Goal: Transaction & Acquisition: Download file/media

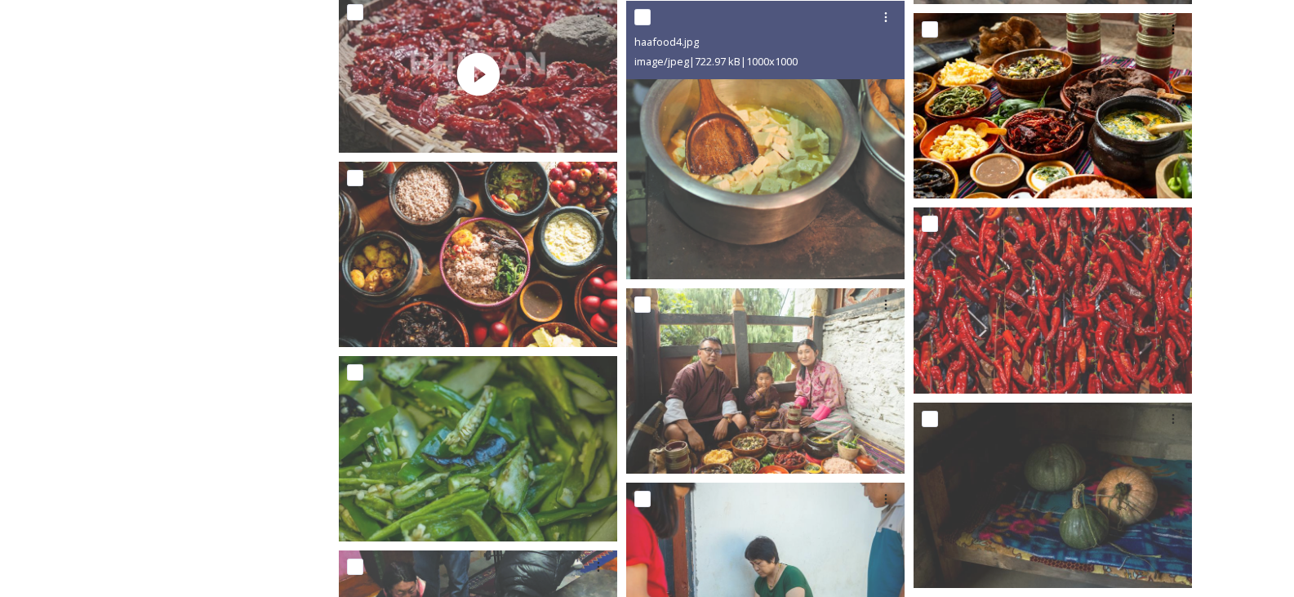
scroll to position [4229, 0]
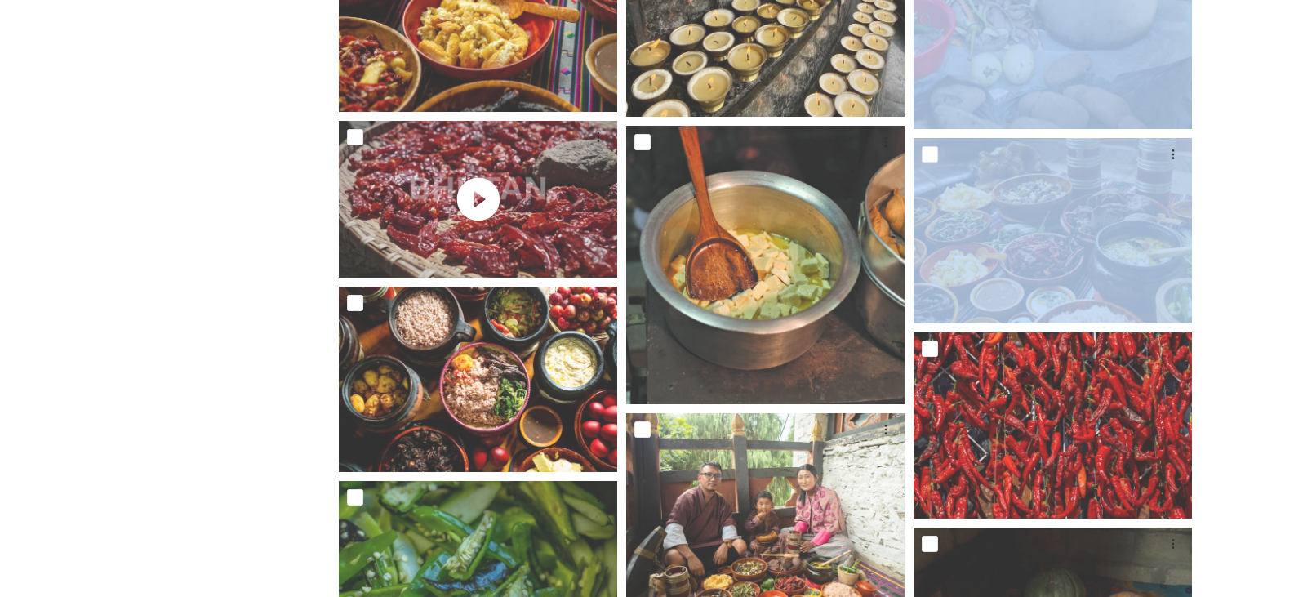
drag, startPoint x: 1294, startPoint y: 252, endPoint x: 1270, endPoint y: 112, distance: 142.4
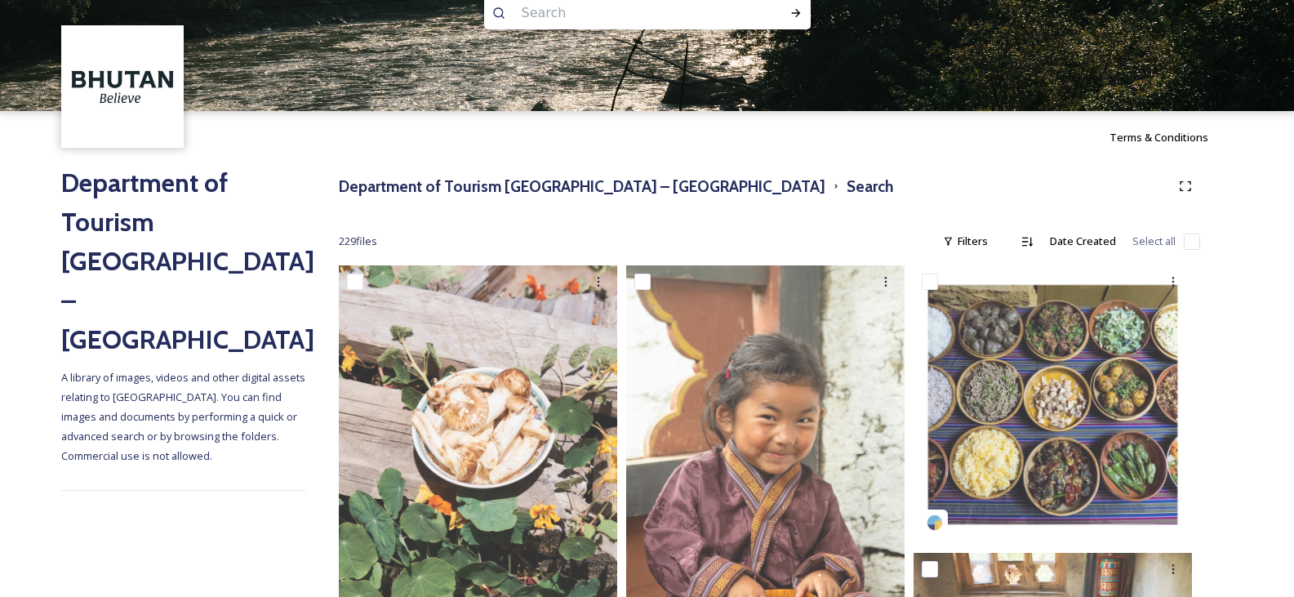
scroll to position [0, 0]
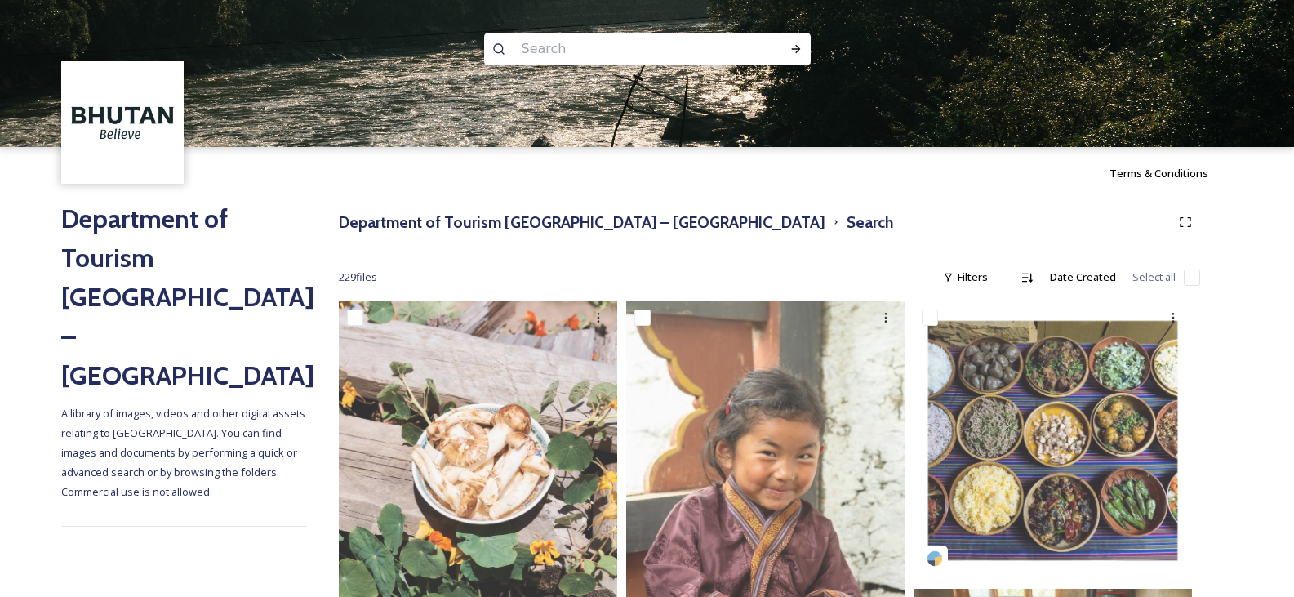
click at [409, 224] on h3 "Department of Tourism [GEOGRAPHIC_DATA] – [GEOGRAPHIC_DATA]" at bounding box center [582, 223] width 487 height 24
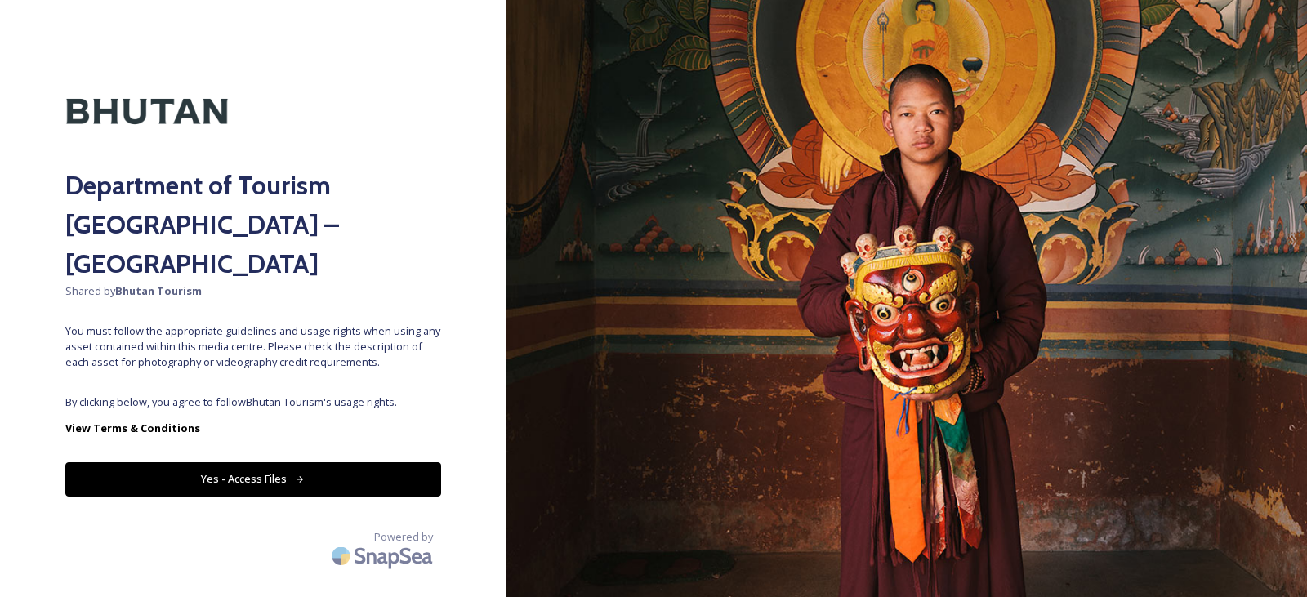
click at [266, 462] on button "Yes - Access Files" at bounding box center [253, 478] width 376 height 33
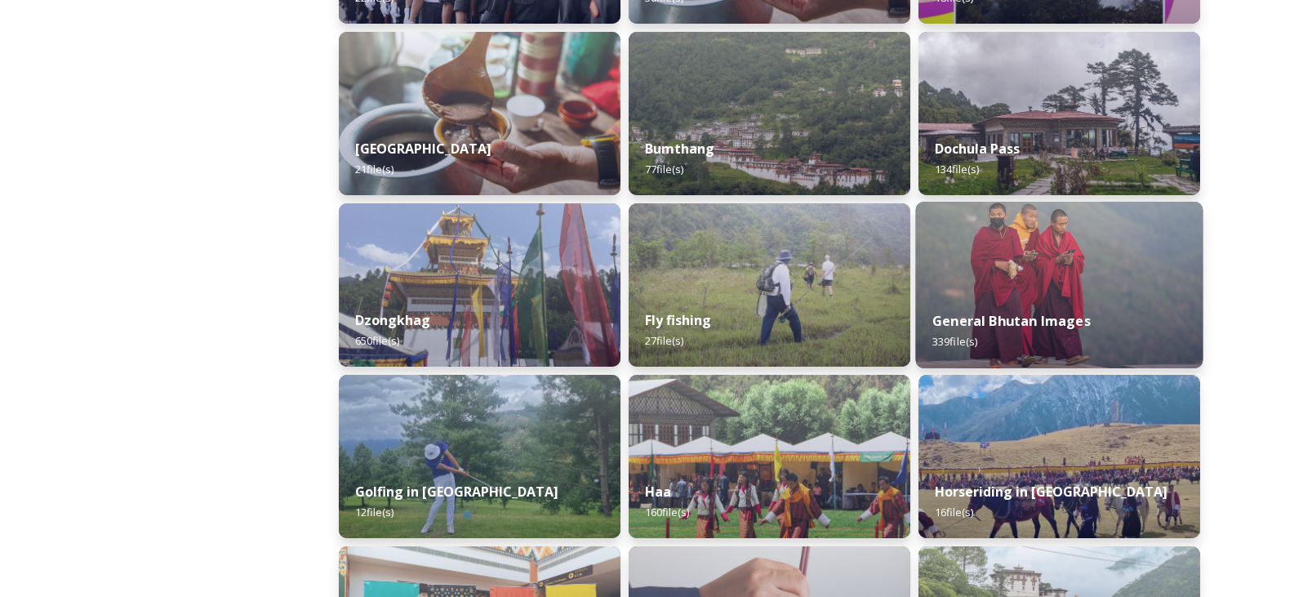
scroll to position [572, 0]
click at [1107, 293] on img at bounding box center [1059, 286] width 287 height 167
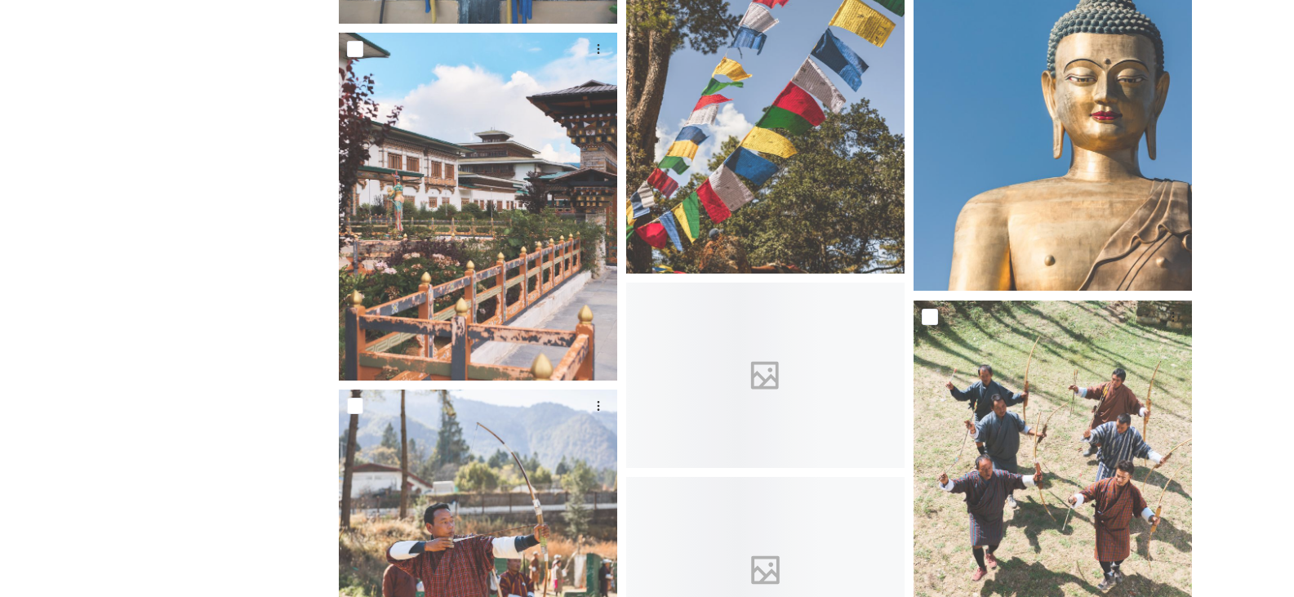
scroll to position [8121, 0]
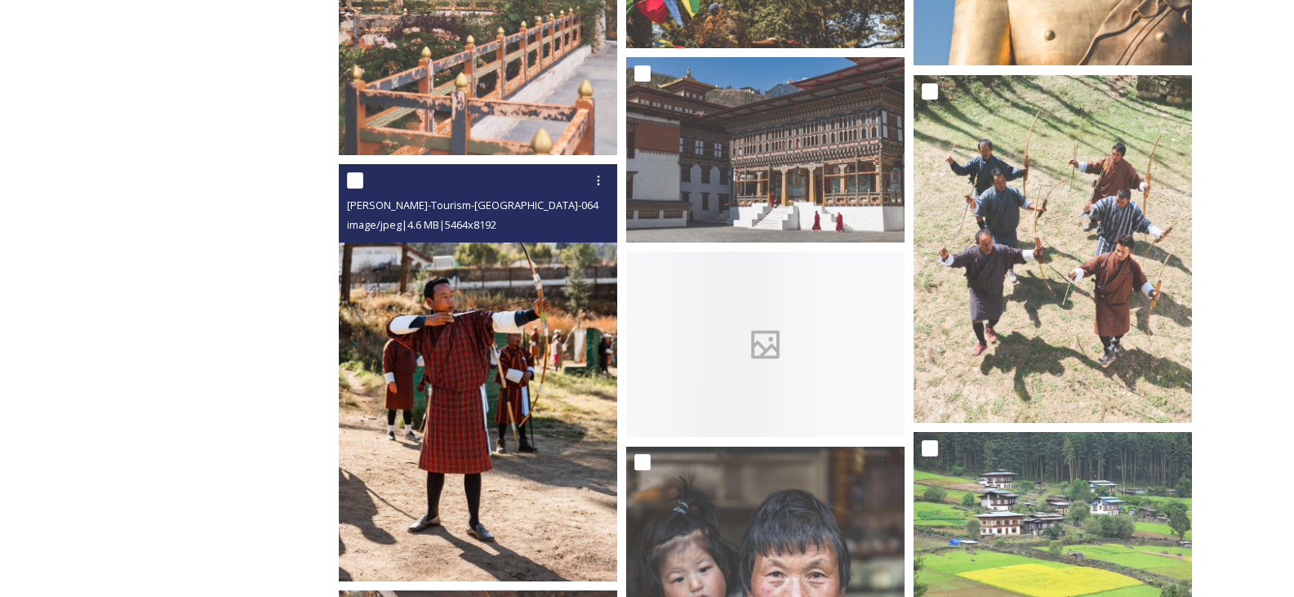
click at [542, 397] on img at bounding box center [478, 372] width 278 height 417
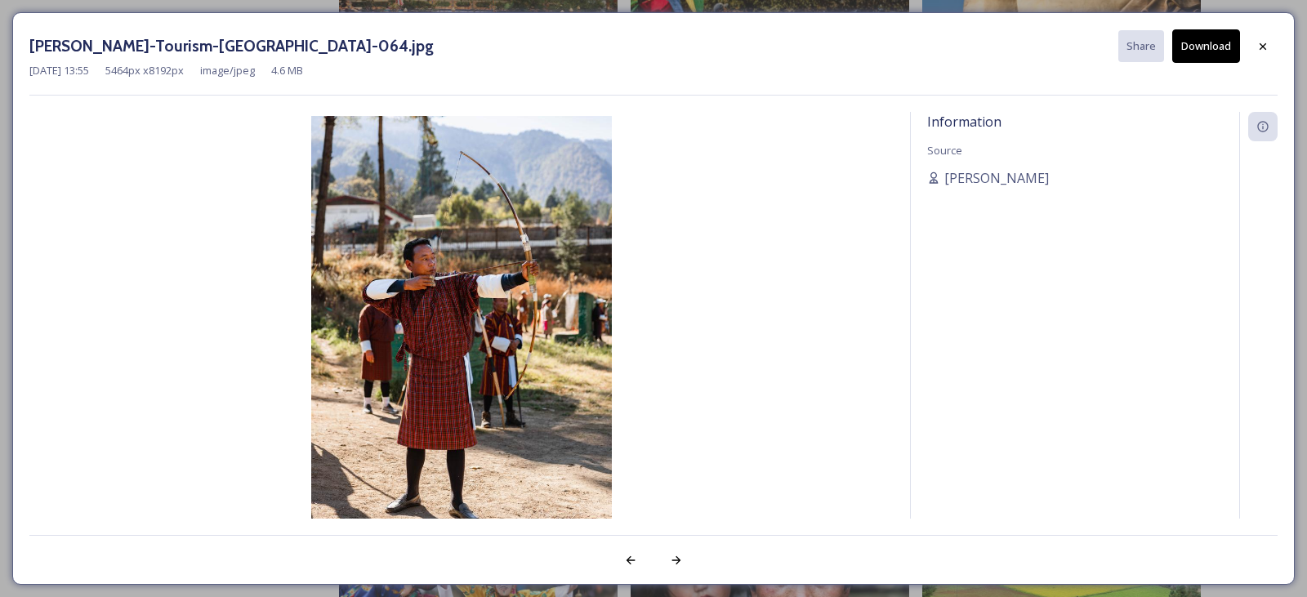
click at [1194, 47] on button "Download" at bounding box center [1206, 45] width 68 height 33
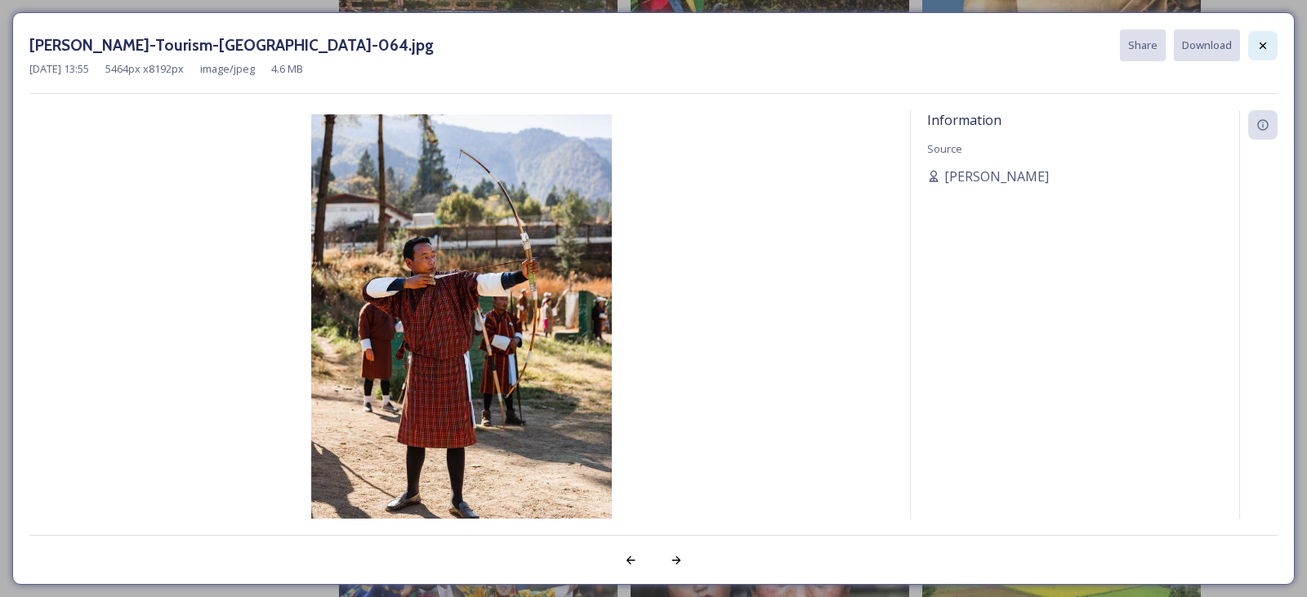
click at [1261, 46] on icon at bounding box center [1262, 45] width 13 height 13
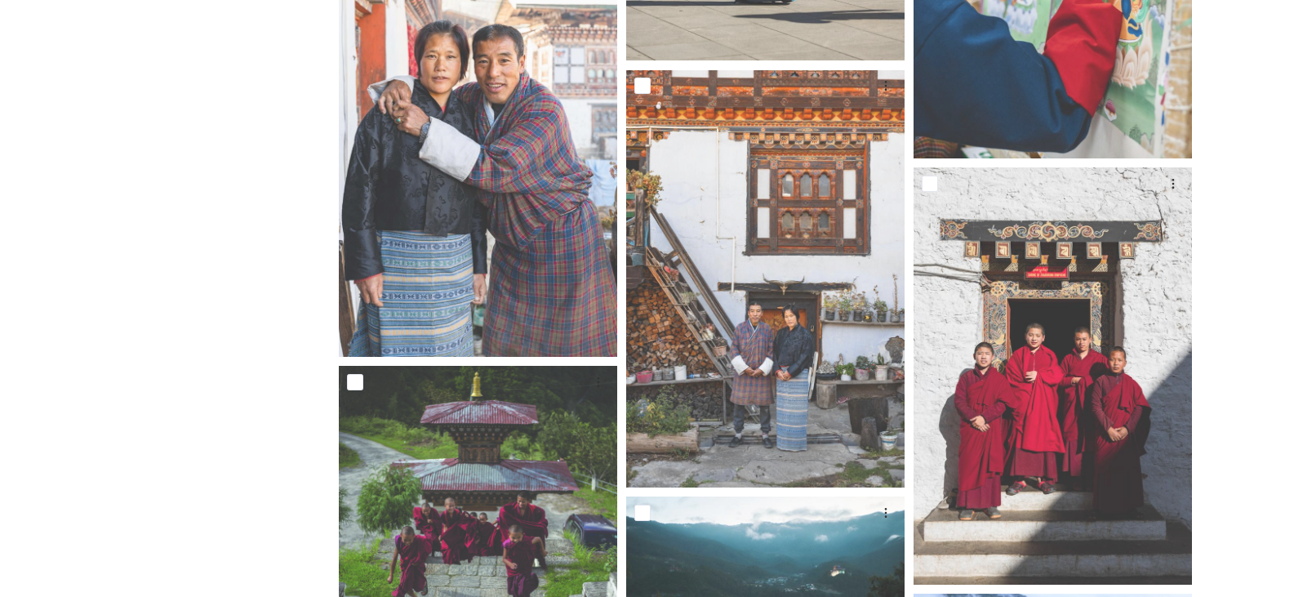
scroll to position [0, 0]
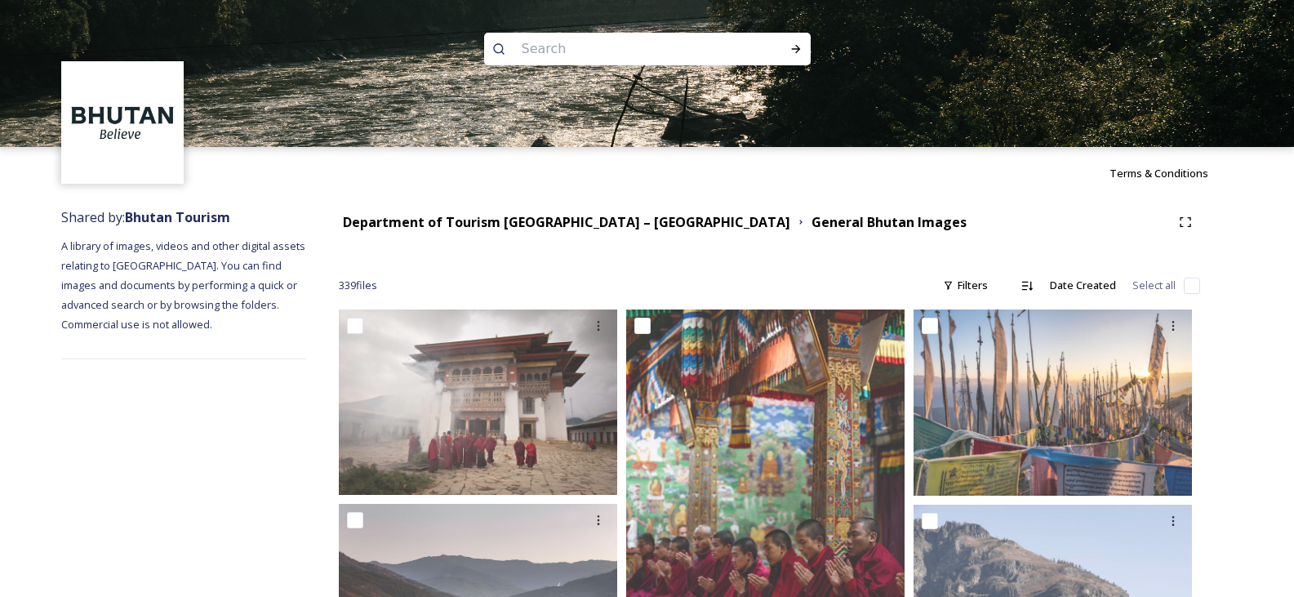
click at [666, 44] on input at bounding box center [626, 49] width 224 height 36
type input "bumthang"
click at [797, 55] on icon at bounding box center [796, 48] width 13 height 13
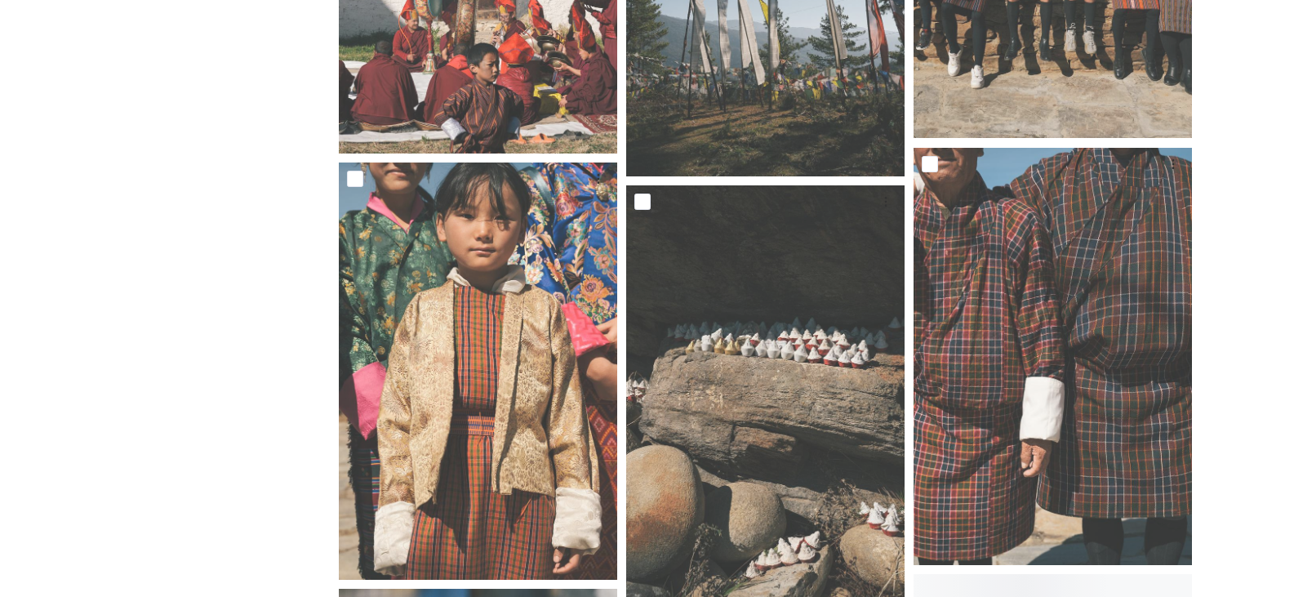
scroll to position [5361, 0]
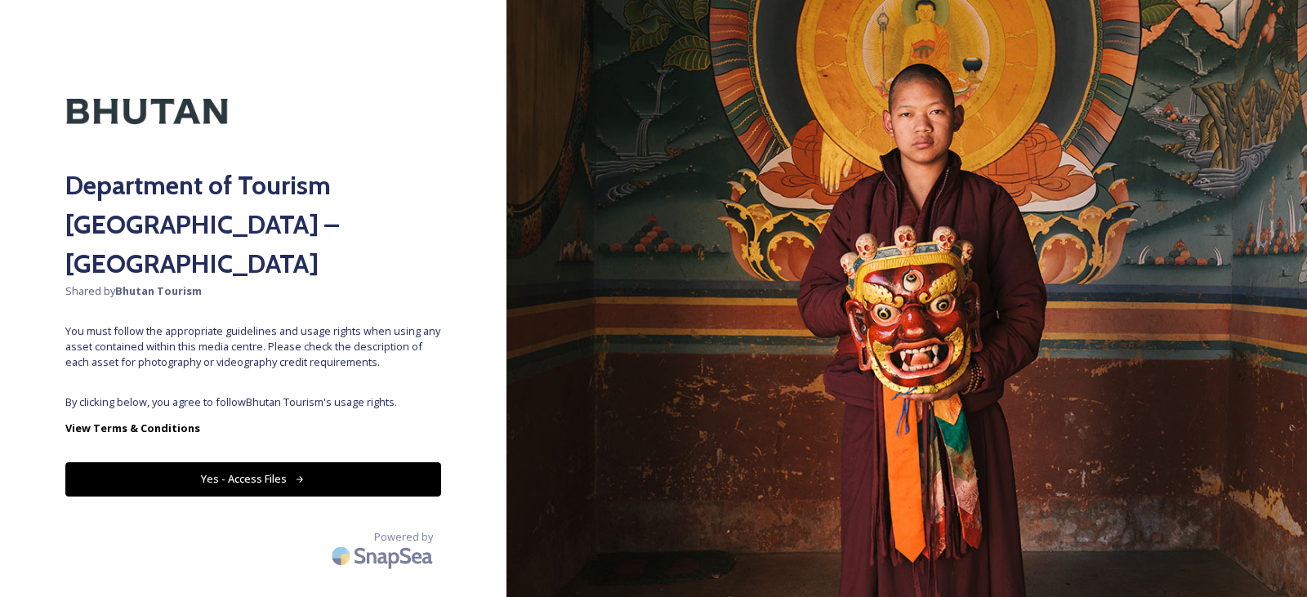
click at [358, 462] on button "Yes - Access Files" at bounding box center [253, 478] width 376 height 33
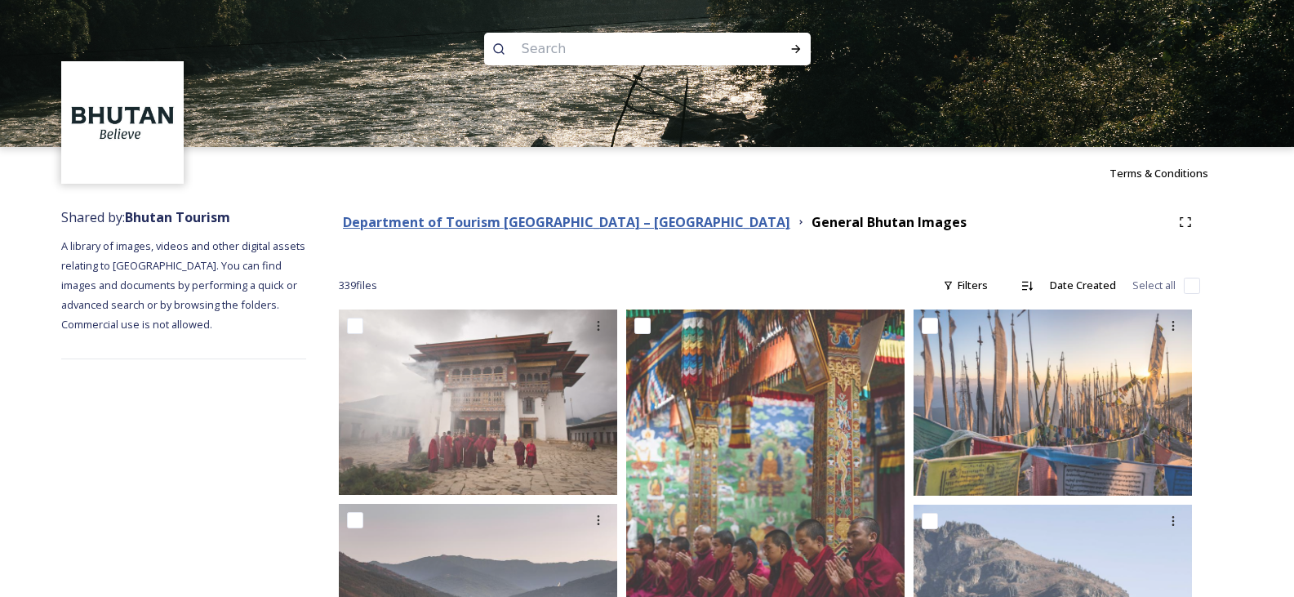
click at [510, 223] on strong "Department of Tourism [GEOGRAPHIC_DATA] – [GEOGRAPHIC_DATA]" at bounding box center [567, 222] width 448 height 18
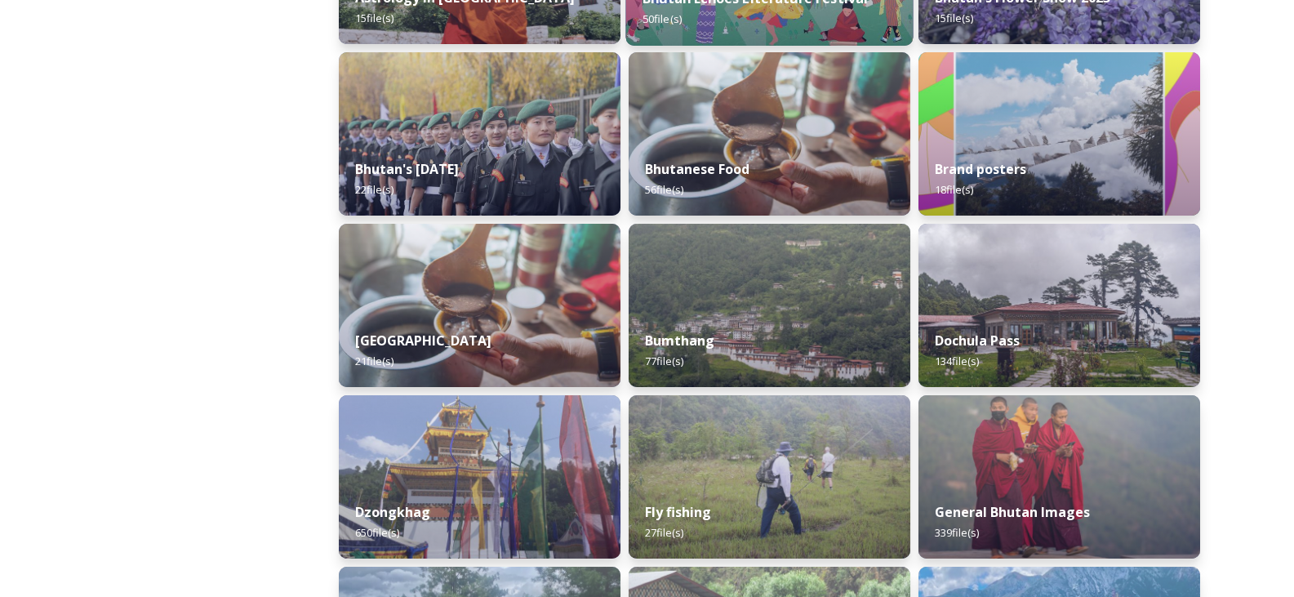
scroll to position [408, 0]
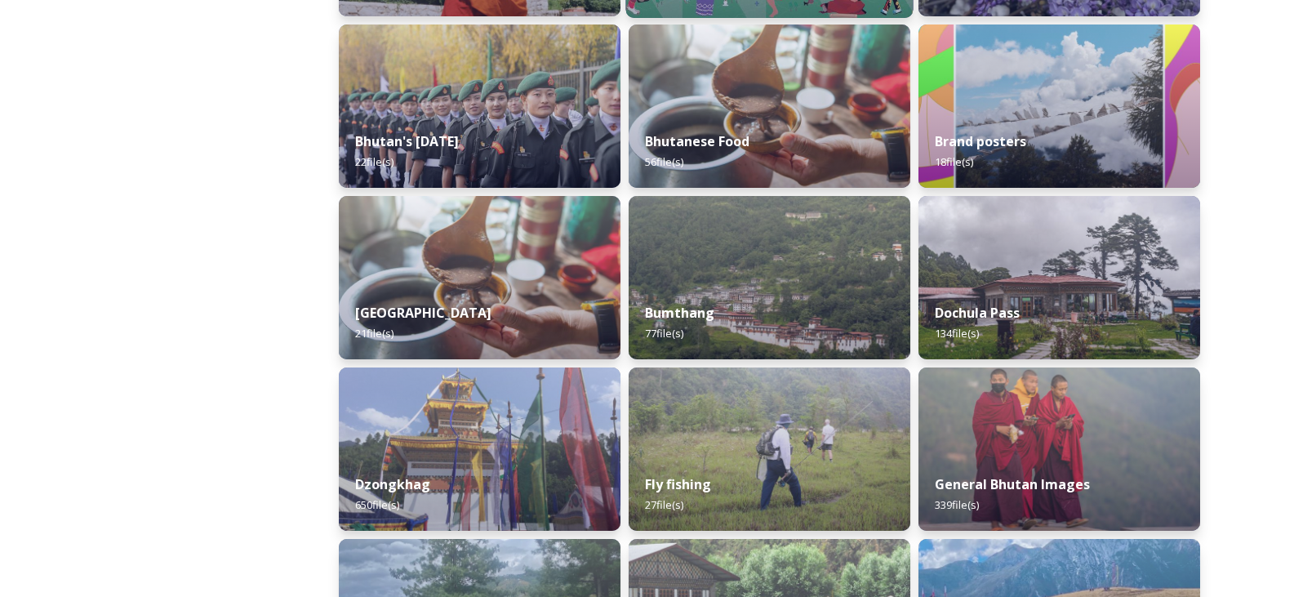
click at [755, 312] on div "Bumthang 77 file(s)" at bounding box center [770, 323] width 282 height 73
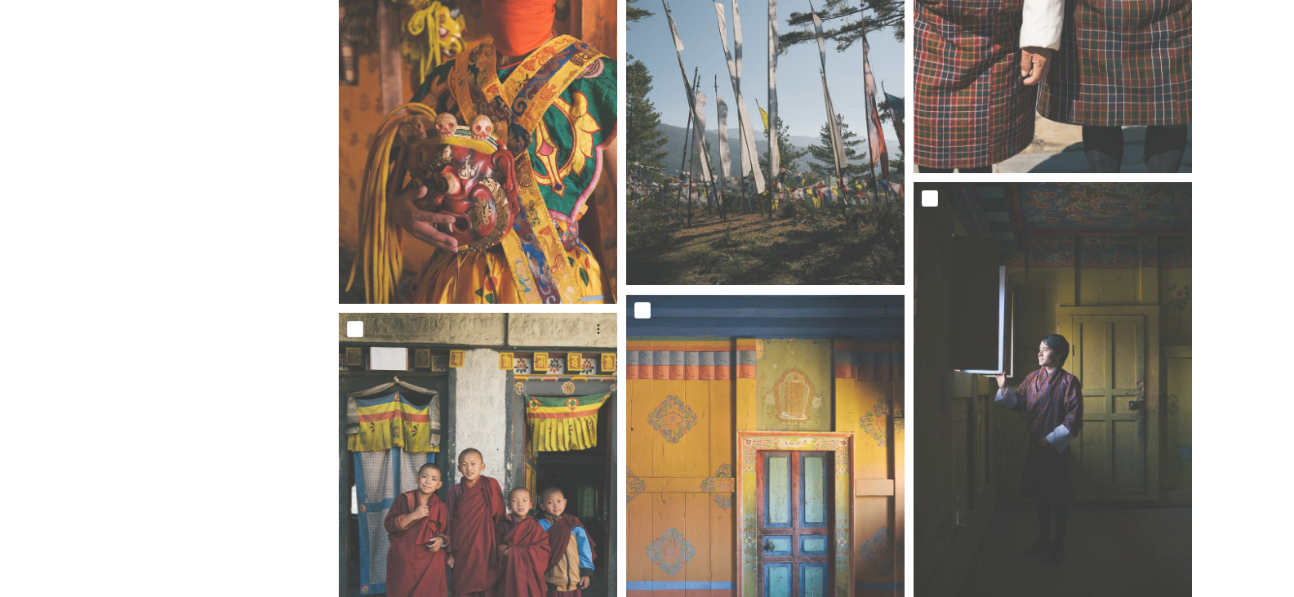
scroll to position [7758, 0]
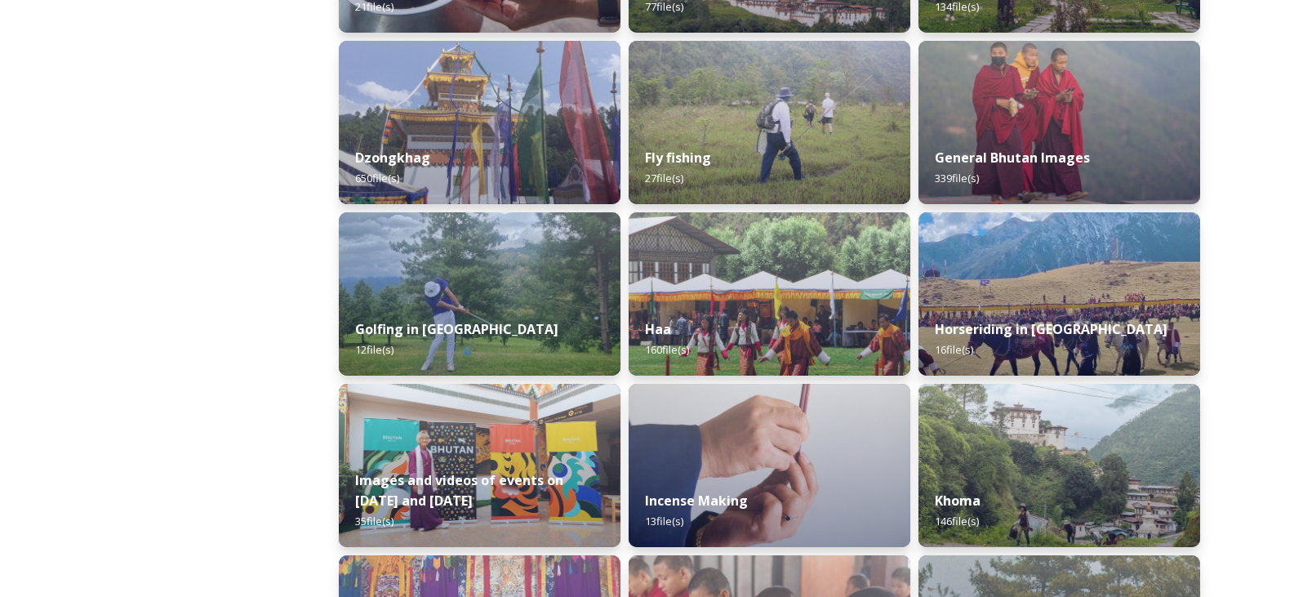
scroll to position [653, 0]
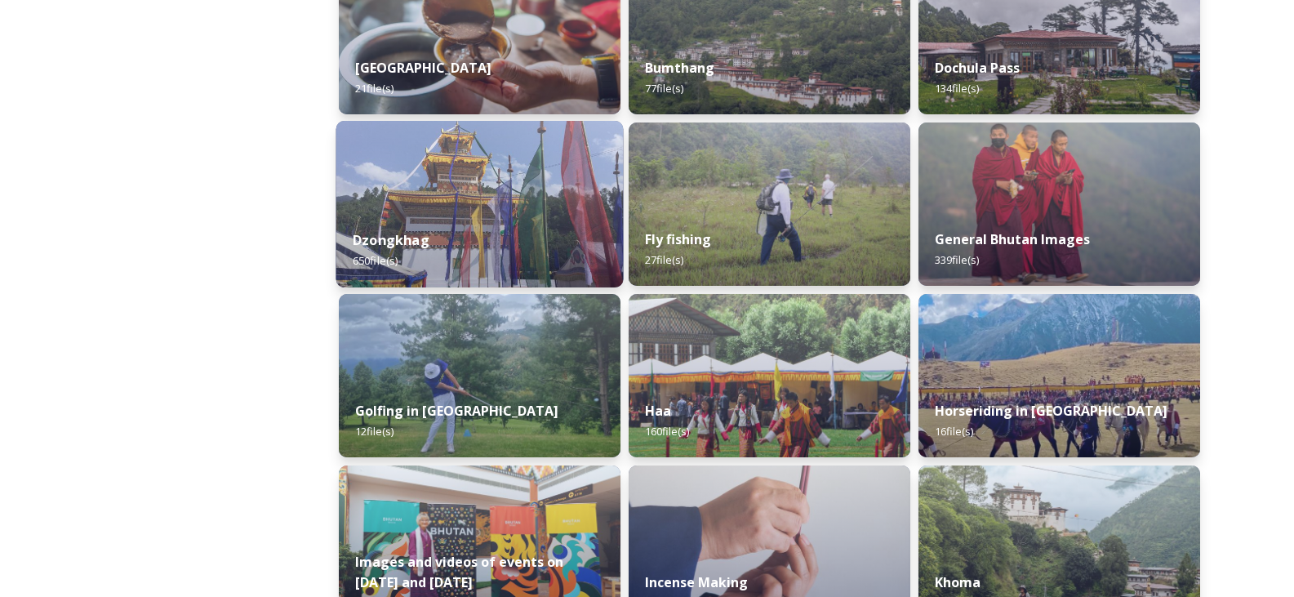
click at [445, 216] on div "Dzongkhag 650 file(s)" at bounding box center [479, 250] width 287 height 74
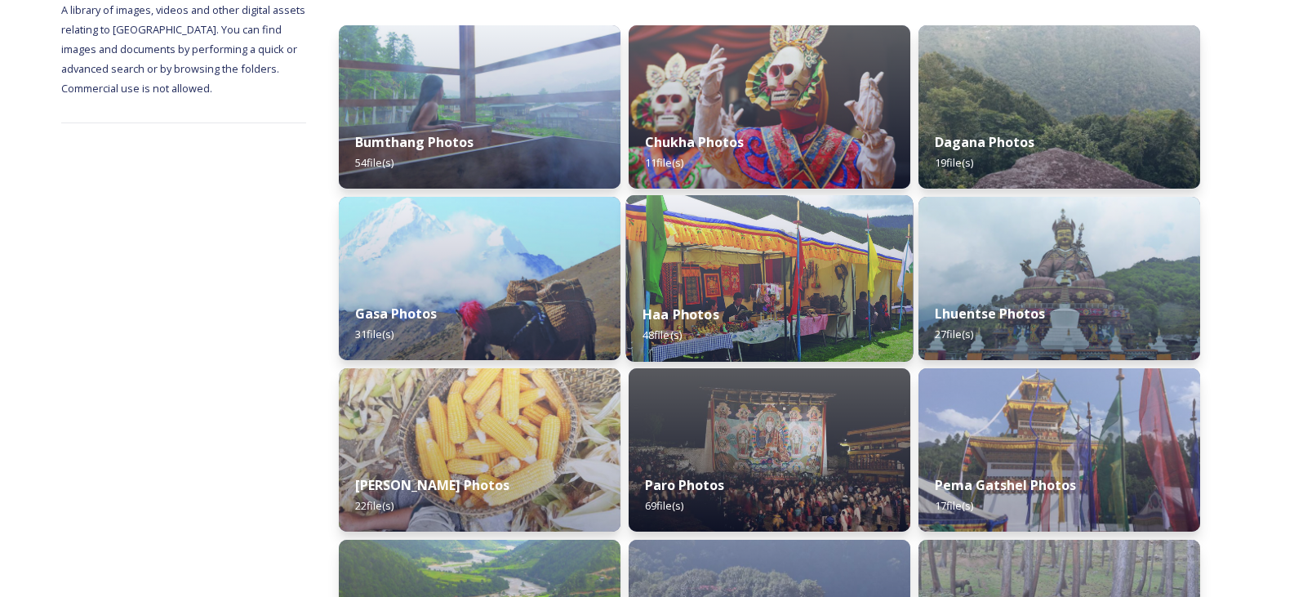
scroll to position [327, 0]
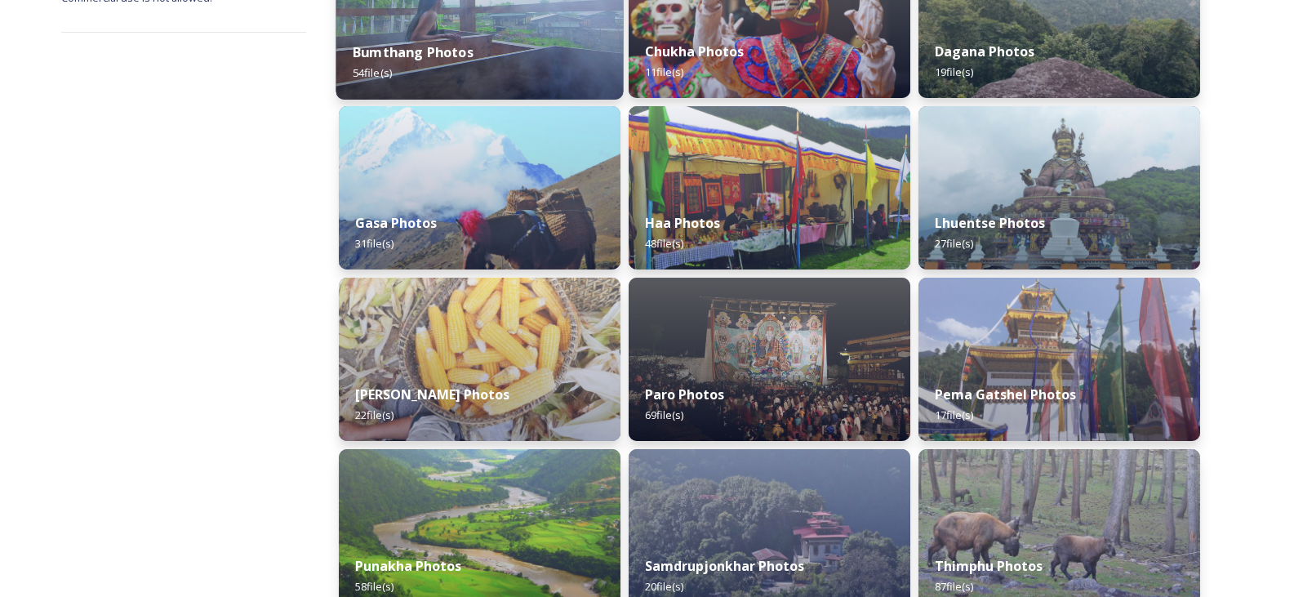
click at [466, 46] on strong "Bumthang Photos" at bounding box center [413, 52] width 121 height 18
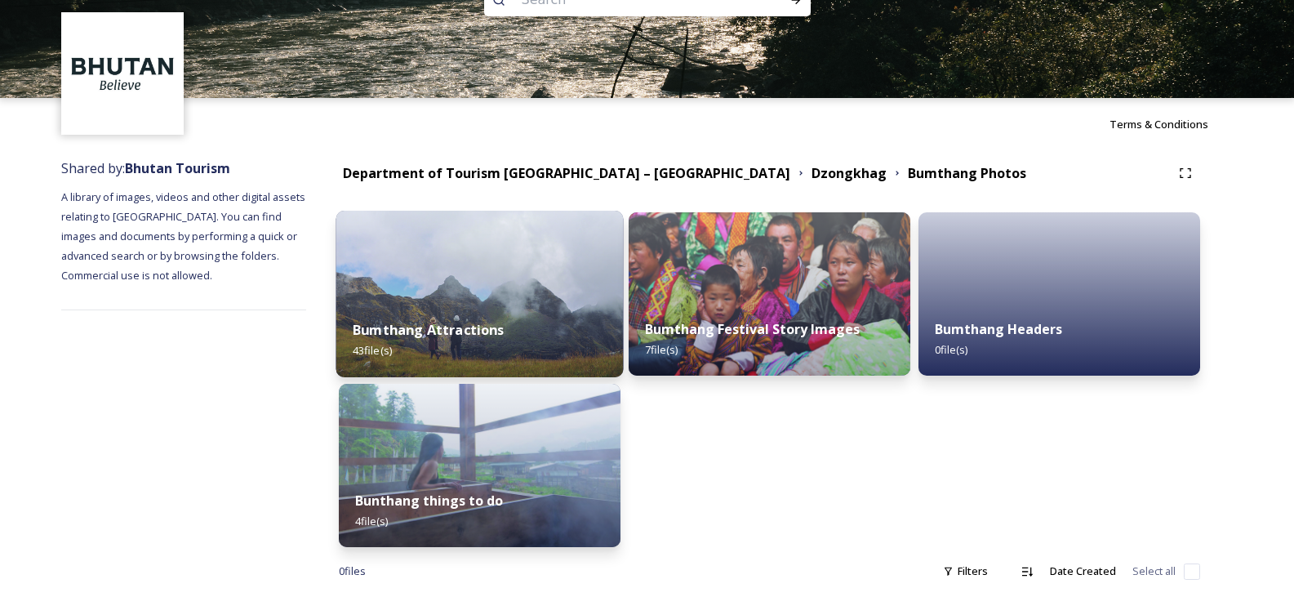
scroll to position [75, 0]
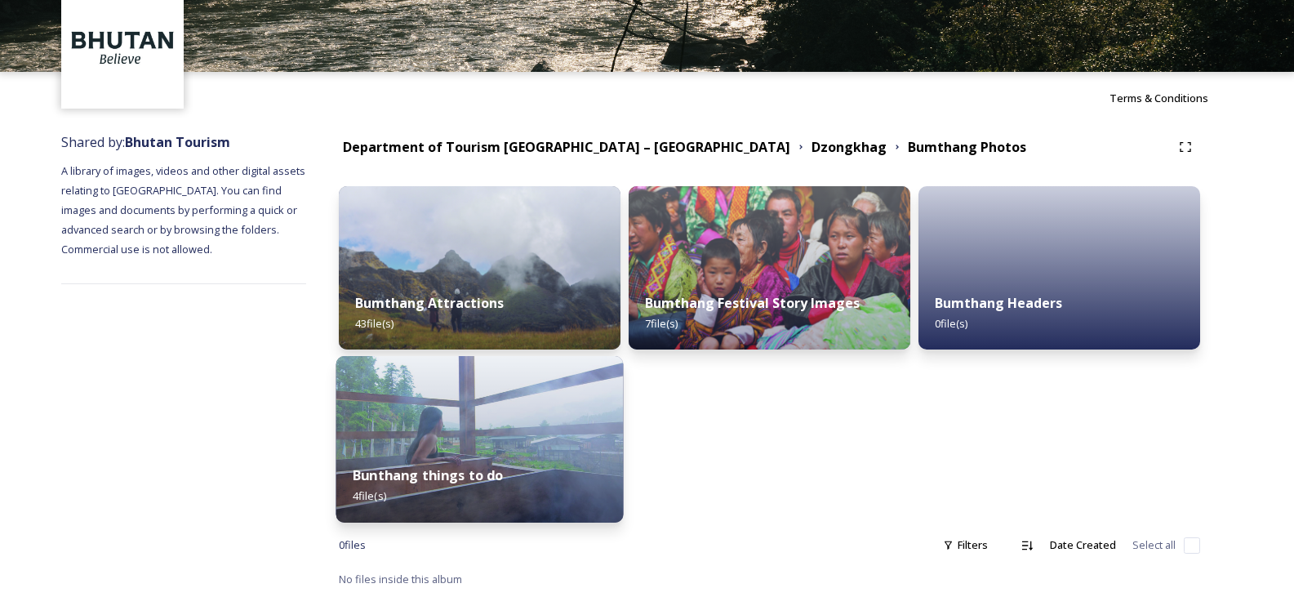
click at [539, 412] on img at bounding box center [479, 439] width 287 height 167
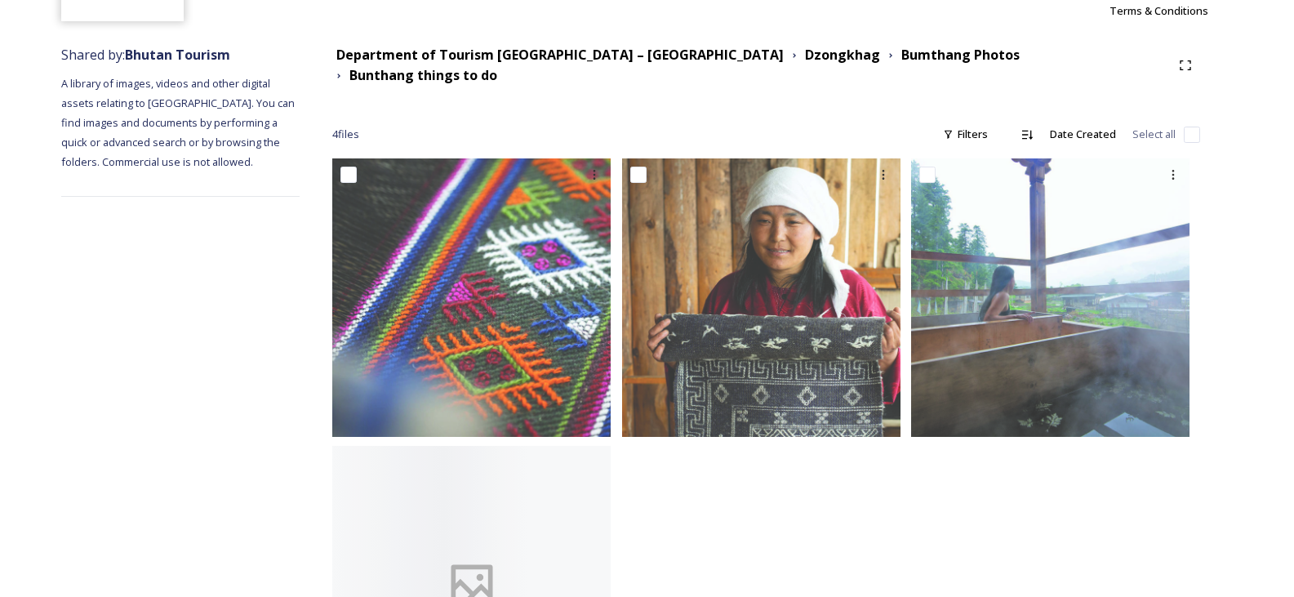
scroll to position [314, 0]
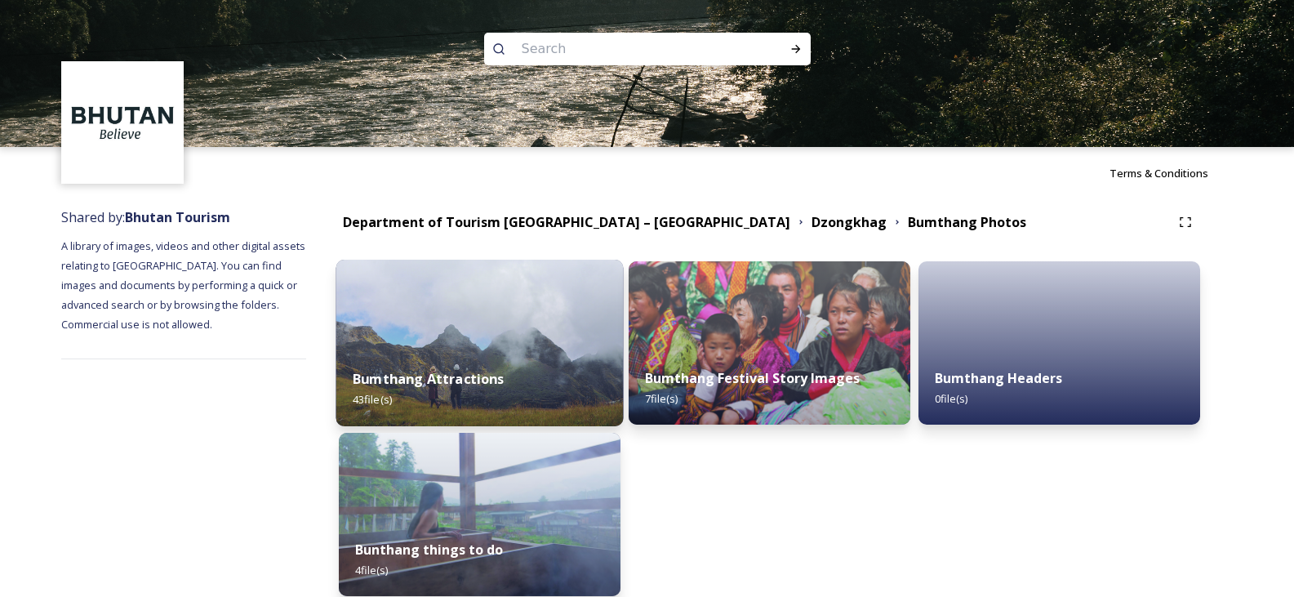
click at [555, 341] on img at bounding box center [479, 343] width 287 height 167
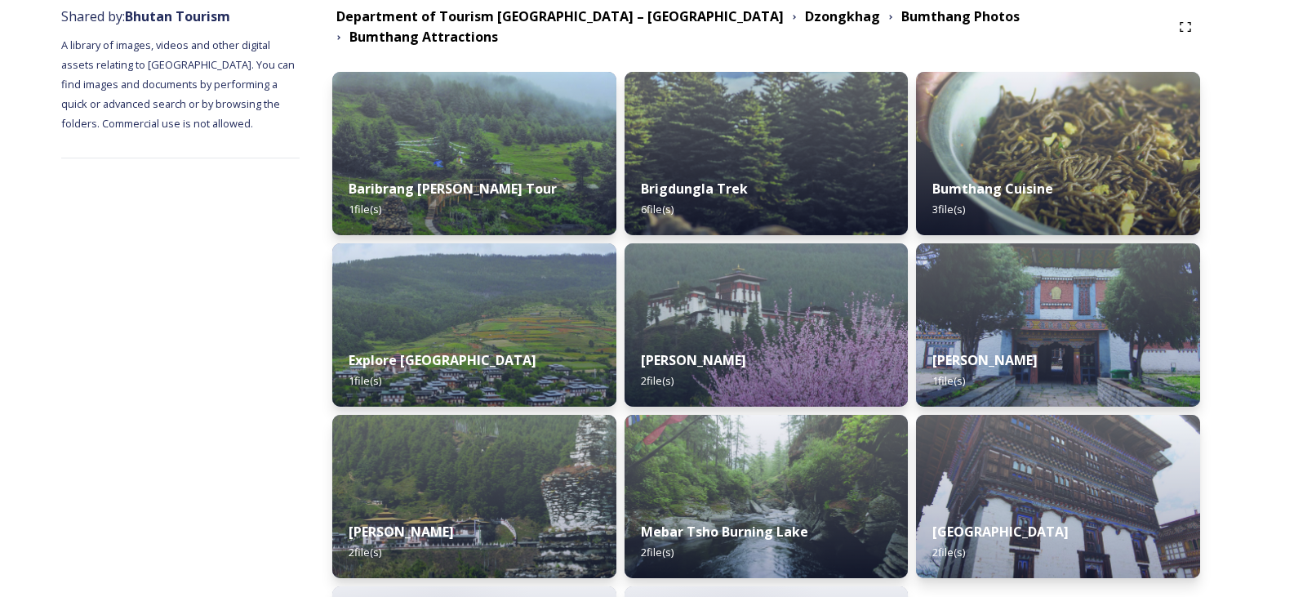
scroll to position [245, 0]
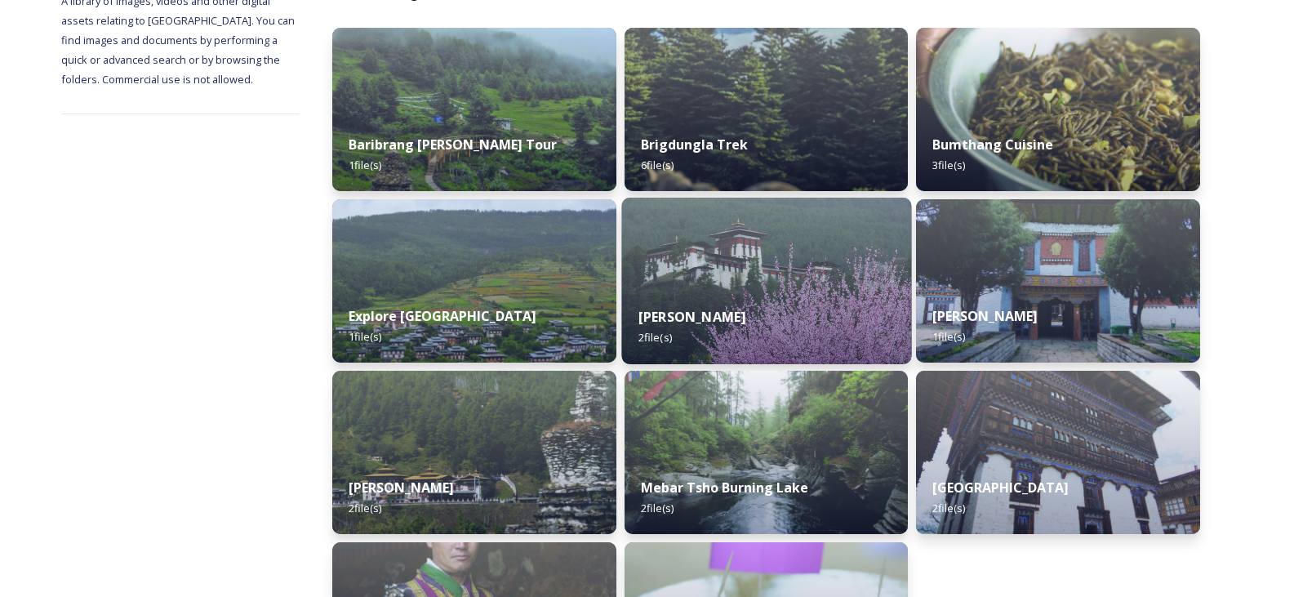
click at [774, 292] on div "Jakar Dzong 2 file(s)" at bounding box center [766, 327] width 290 height 74
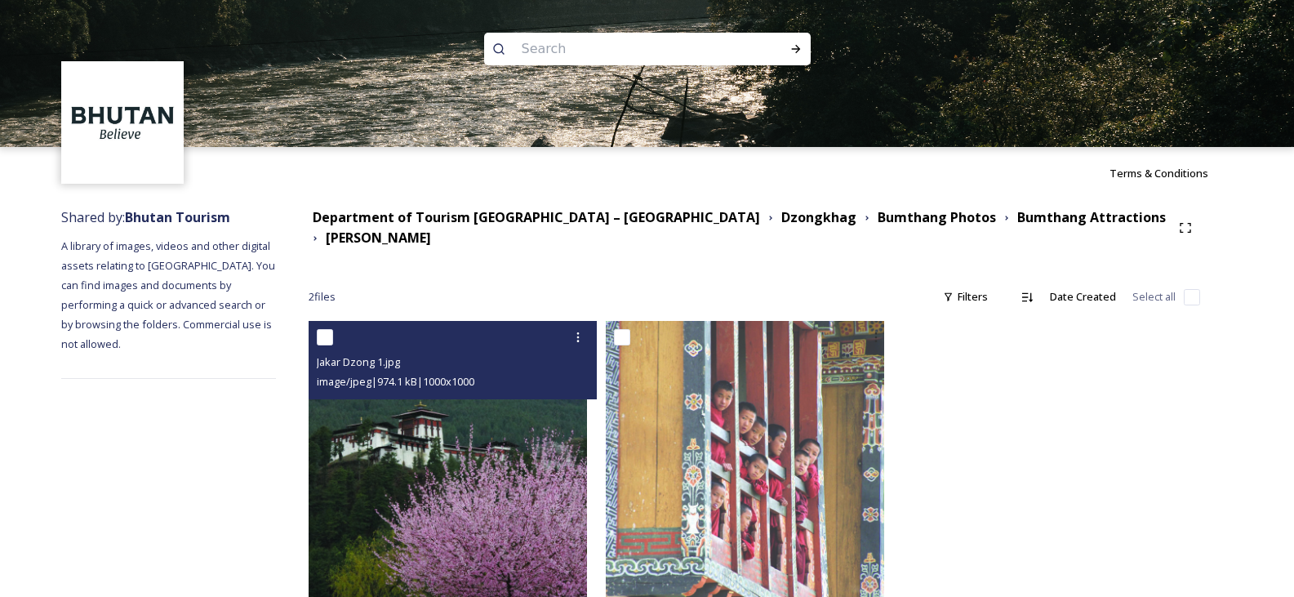
scroll to position [27, 0]
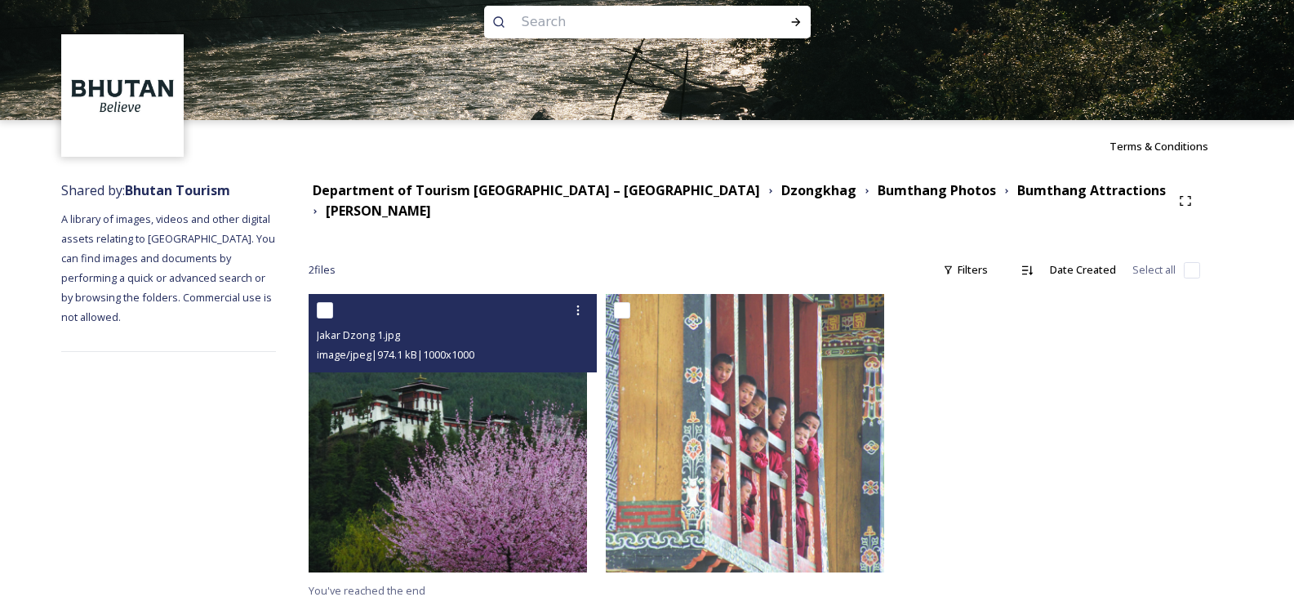
click at [532, 418] on img at bounding box center [448, 433] width 278 height 278
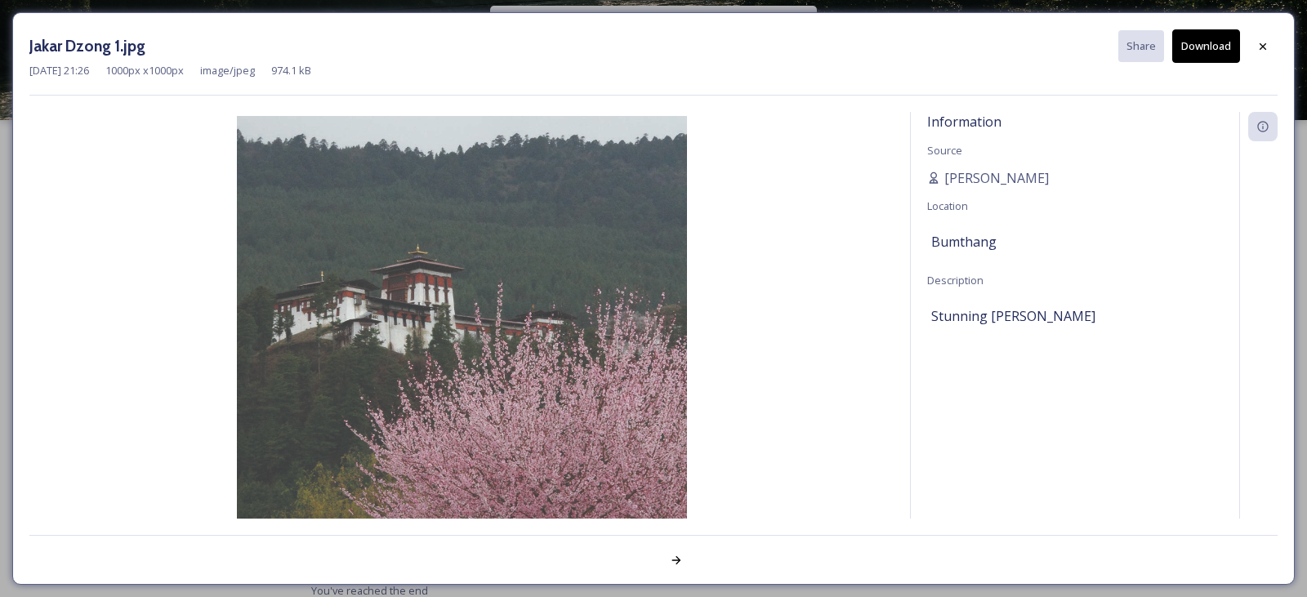
click at [1214, 50] on button "Download" at bounding box center [1206, 45] width 68 height 33
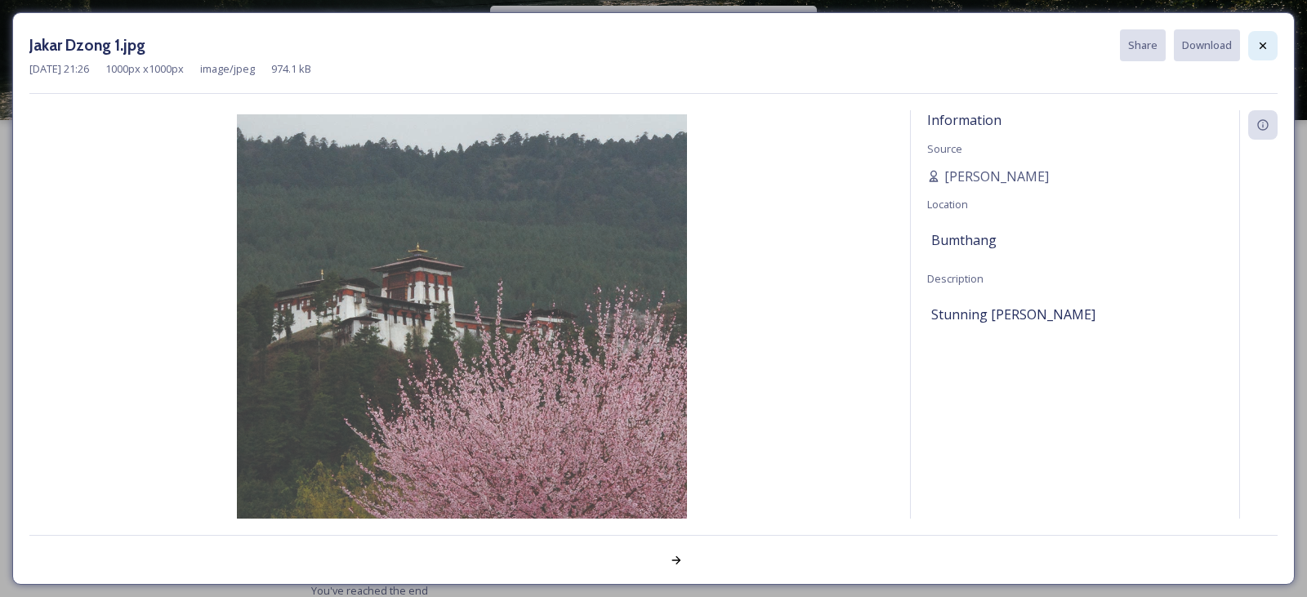
click at [1265, 39] on icon at bounding box center [1262, 45] width 13 height 13
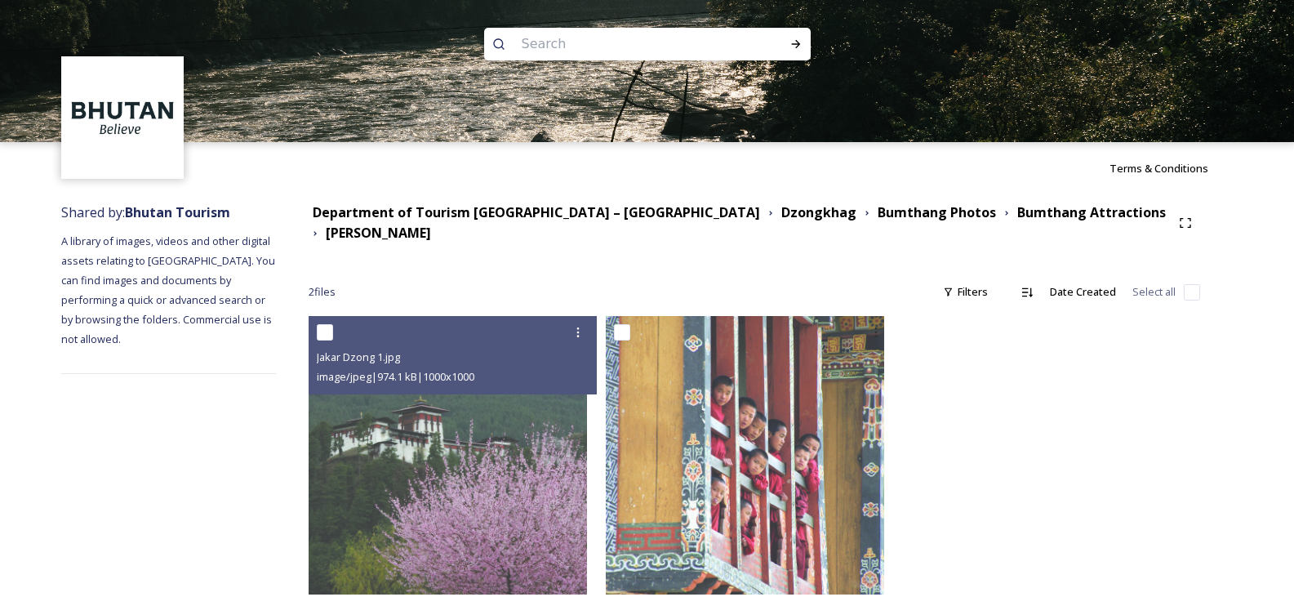
scroll to position [0, 0]
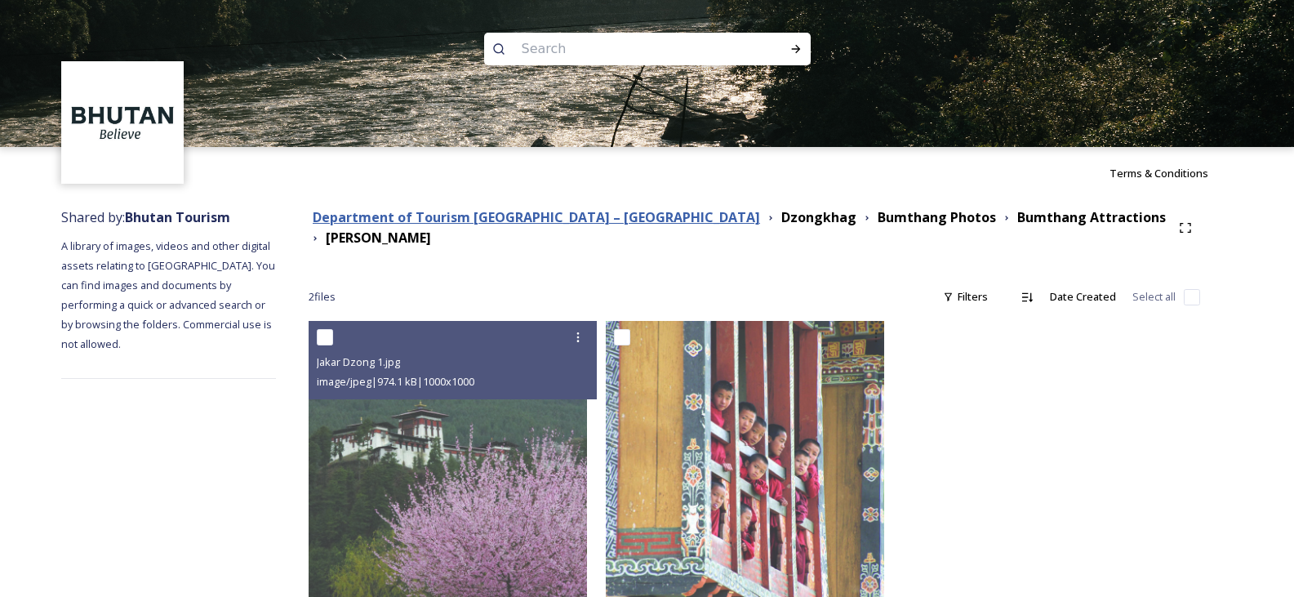
click at [480, 221] on strong "Department of Tourism [GEOGRAPHIC_DATA] – [GEOGRAPHIC_DATA]" at bounding box center [537, 217] width 448 height 18
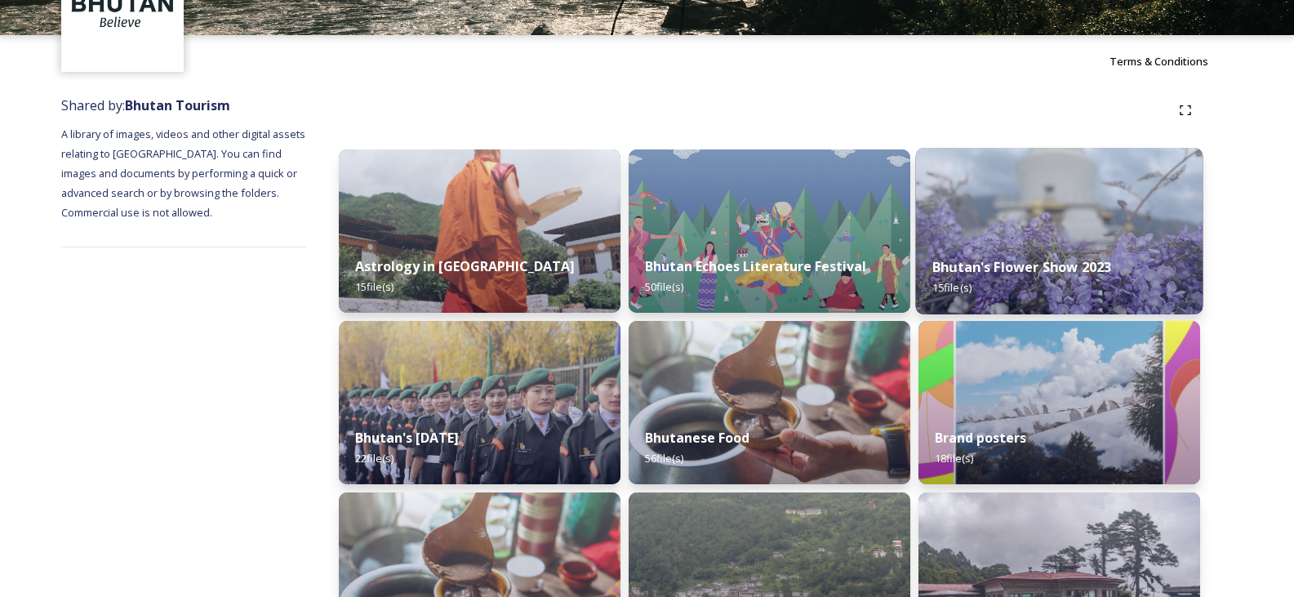
scroll to position [327, 0]
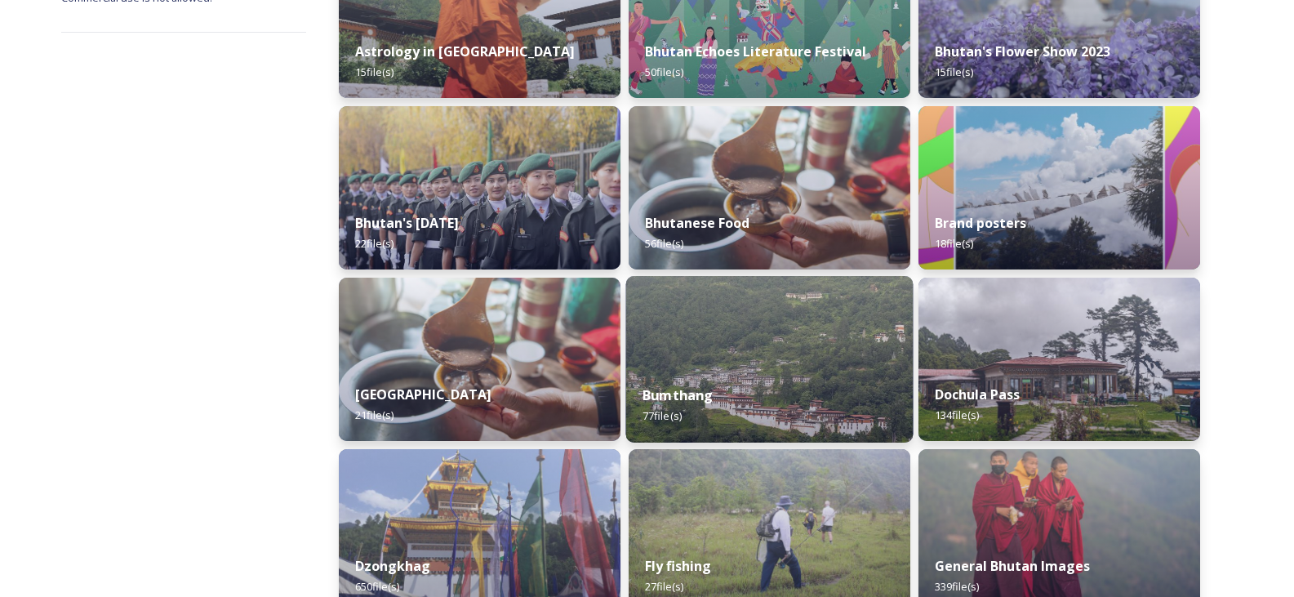
click at [737, 351] on img at bounding box center [769, 359] width 287 height 167
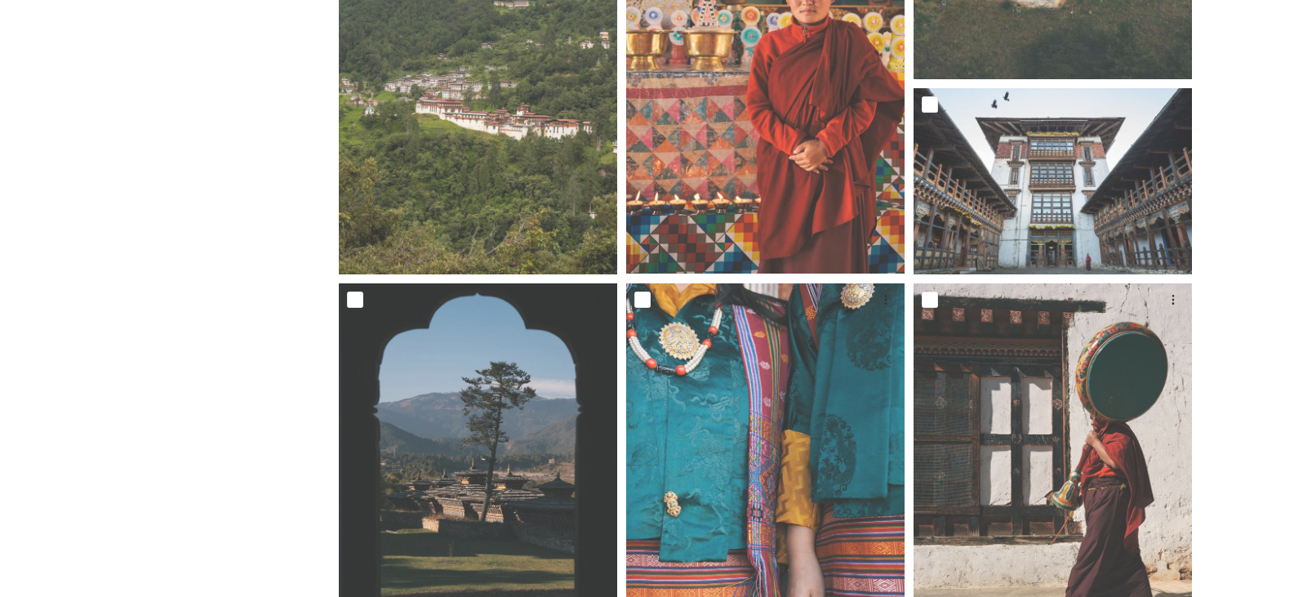
scroll to position [1062, 0]
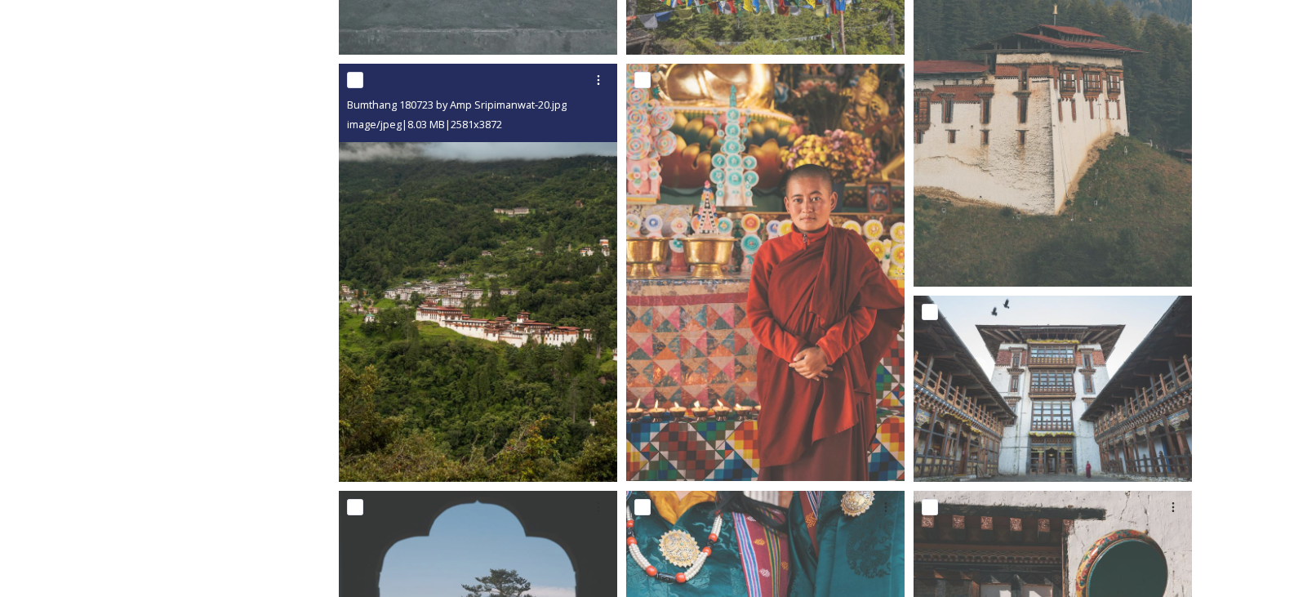
click at [488, 314] on img at bounding box center [478, 273] width 278 height 418
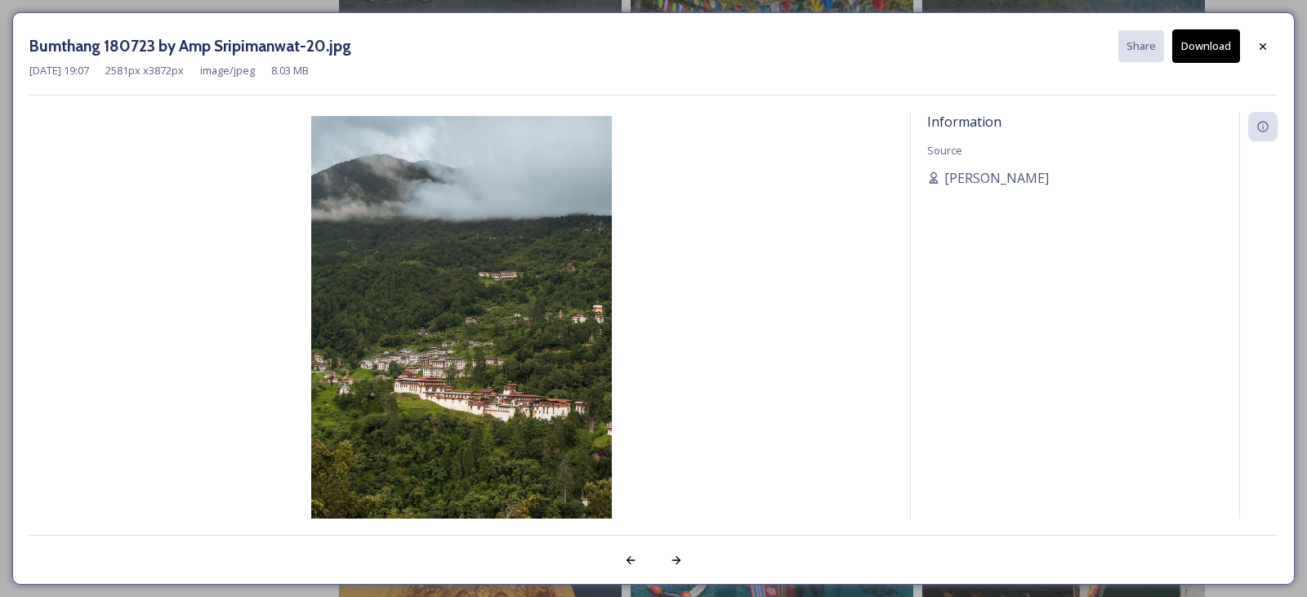
click at [1209, 50] on button "Download" at bounding box center [1206, 45] width 68 height 33
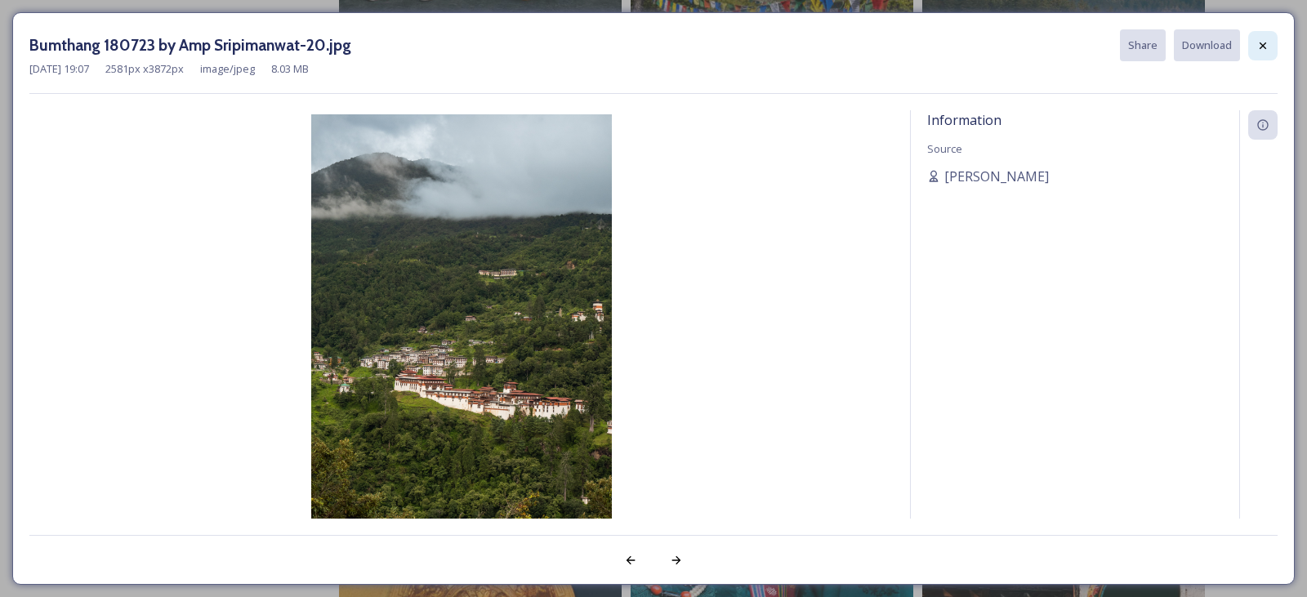
click at [1267, 42] on icon at bounding box center [1262, 45] width 13 height 13
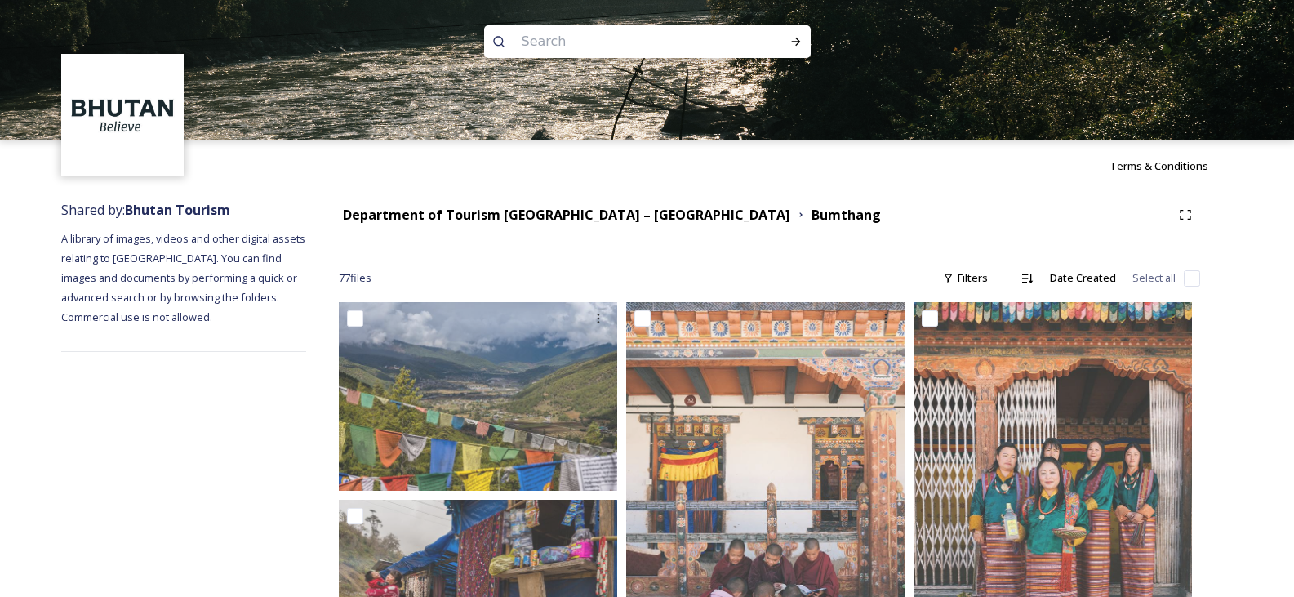
scroll to position [0, 0]
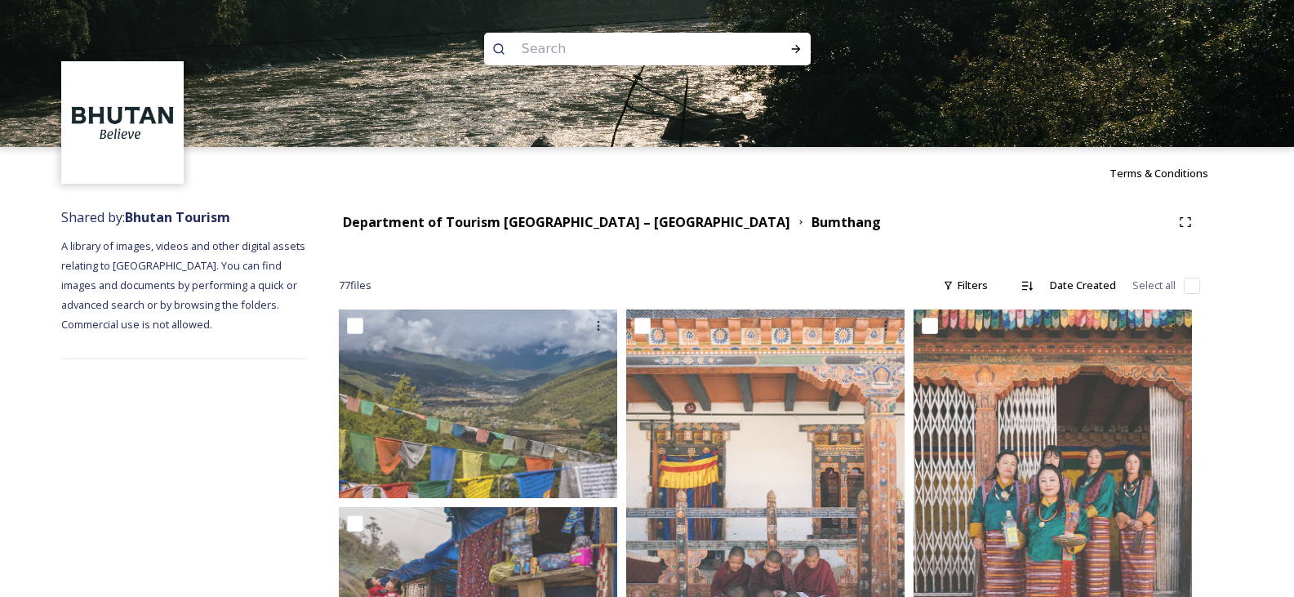
click at [592, 34] on input at bounding box center [626, 49] width 224 height 36
type input "rafting"
click at [795, 49] on icon at bounding box center [795, 49] width 9 height 8
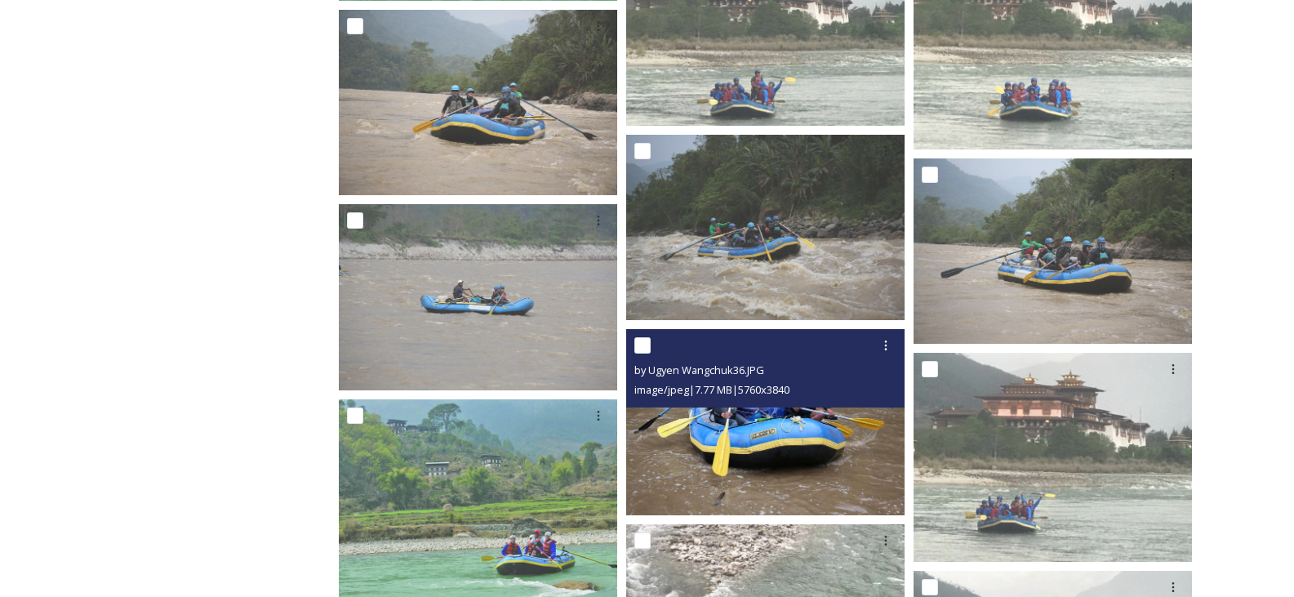
scroll to position [1062, 0]
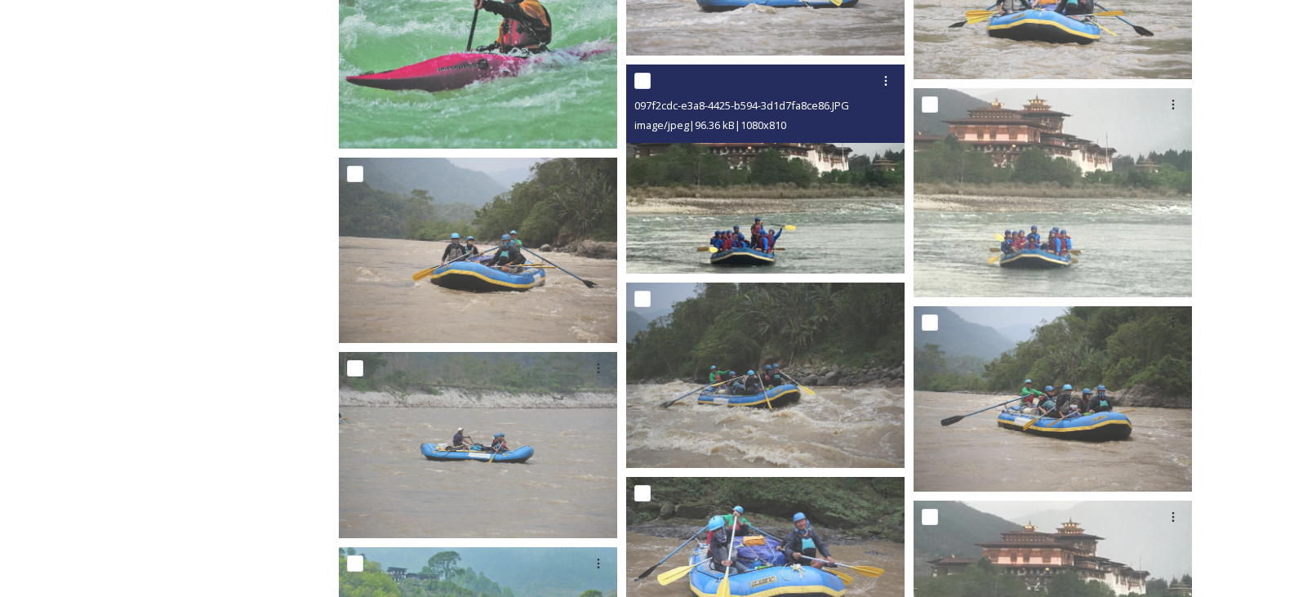
click at [780, 221] on img at bounding box center [765, 169] width 278 height 209
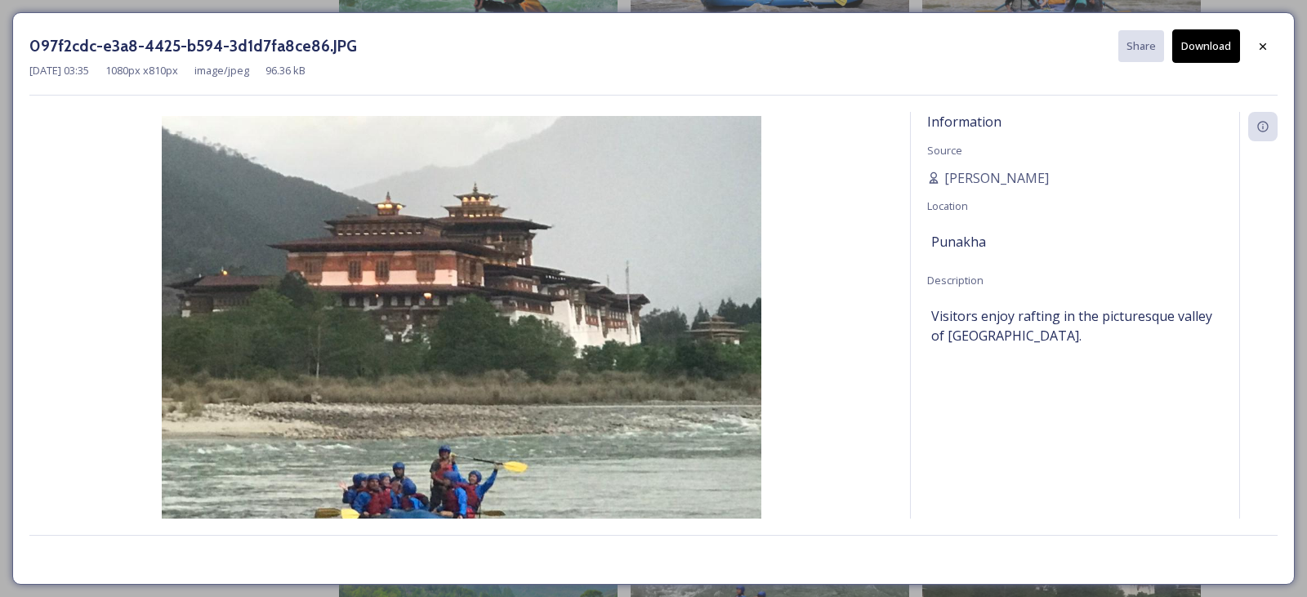
click at [1203, 52] on button "Download" at bounding box center [1206, 45] width 68 height 33
click at [822, 7] on div "097f2cdc-e3a8-4425-b594-3d1d7fa8ce86.JPG Share Download [DATE] 03:35 1080 px x …" at bounding box center [653, 298] width 1307 height 597
click at [1267, 40] on icon at bounding box center [1262, 46] width 13 height 13
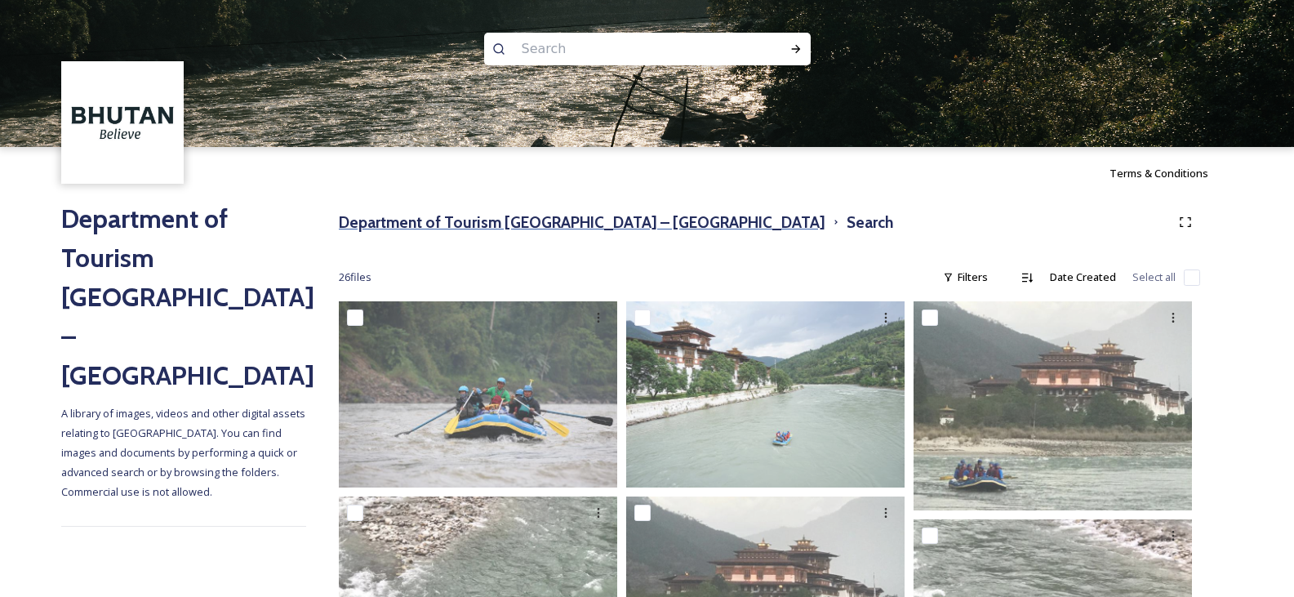
click at [465, 220] on h3 "Department of Tourism [GEOGRAPHIC_DATA] – [GEOGRAPHIC_DATA]" at bounding box center [582, 223] width 487 height 24
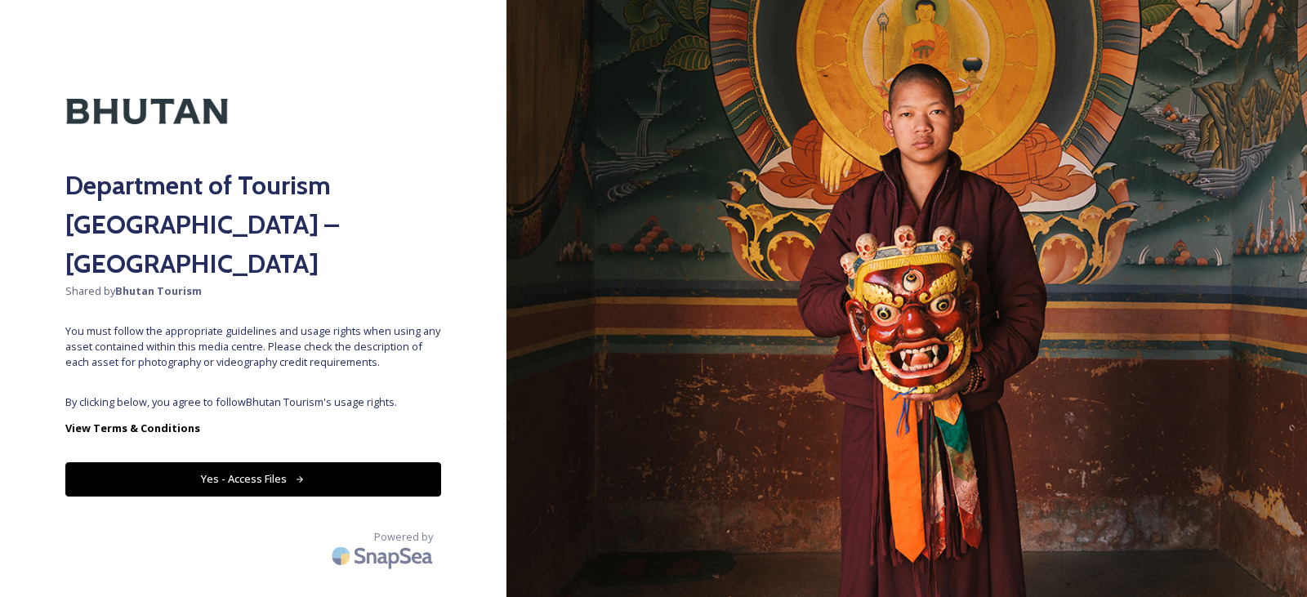
click at [264, 462] on button "Yes - Access Files" at bounding box center [253, 478] width 376 height 33
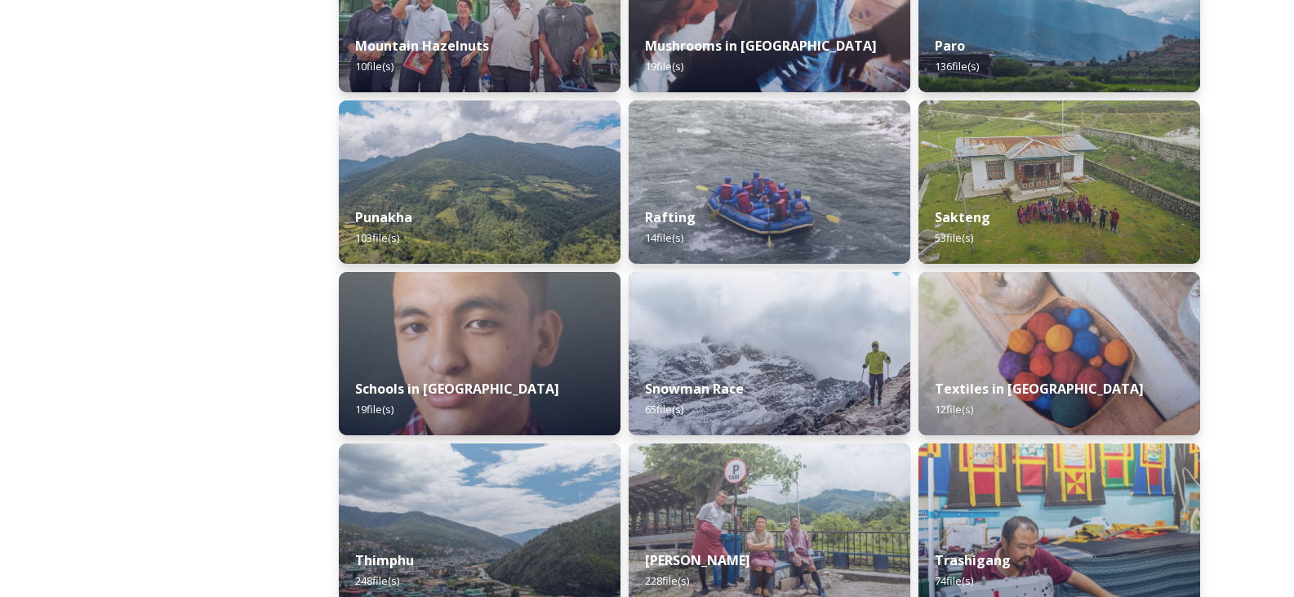
scroll to position [1552, 0]
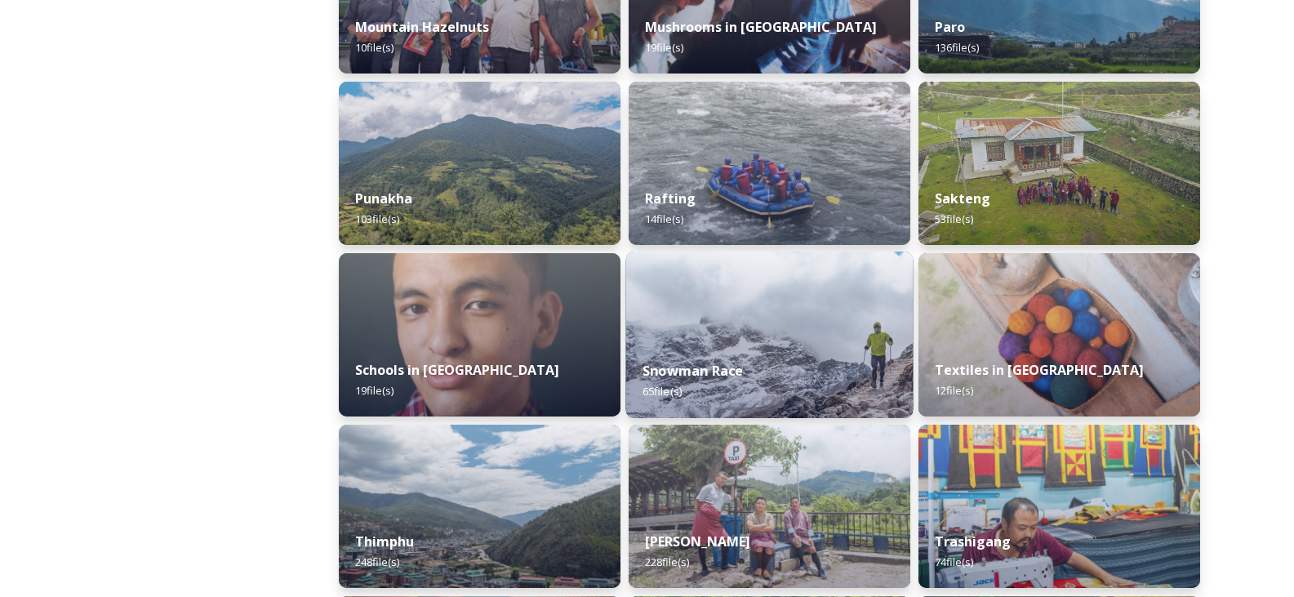
click at [849, 340] on img at bounding box center [769, 335] width 287 height 167
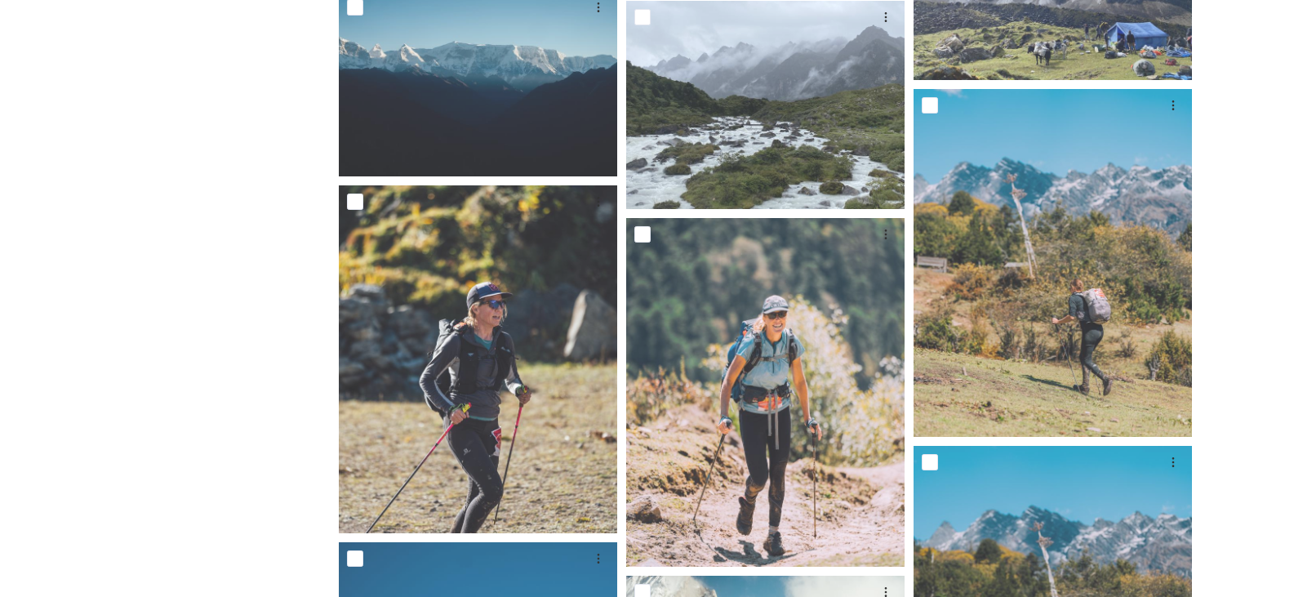
scroll to position [653, 0]
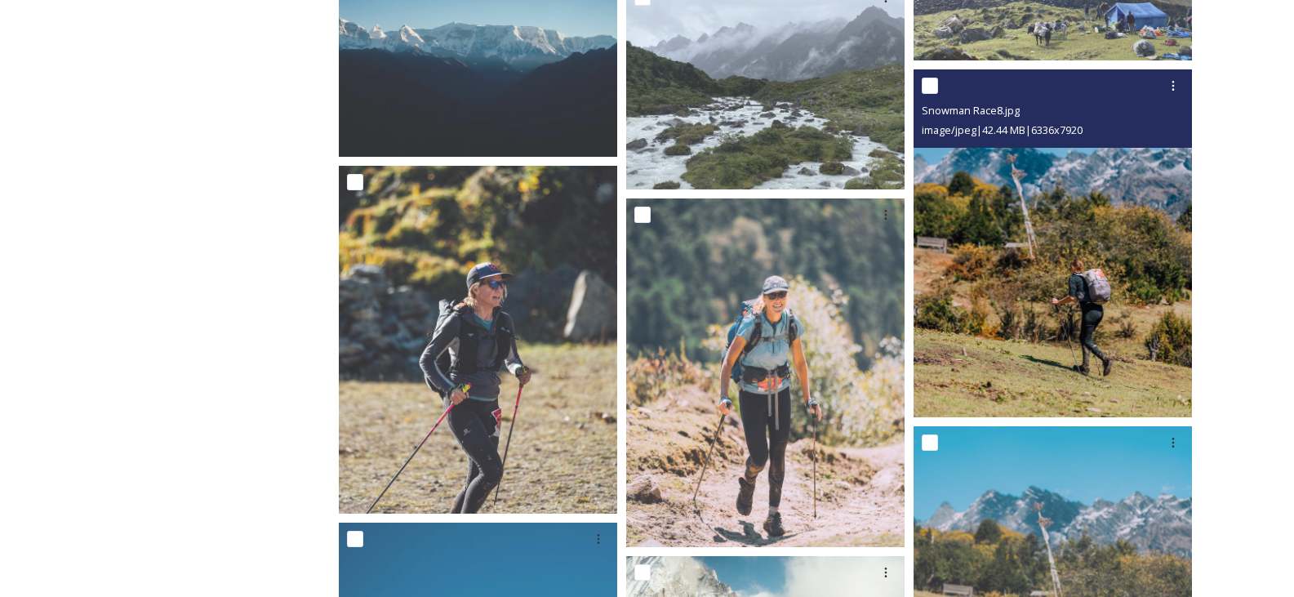
click at [1031, 274] on img at bounding box center [1053, 243] width 278 height 348
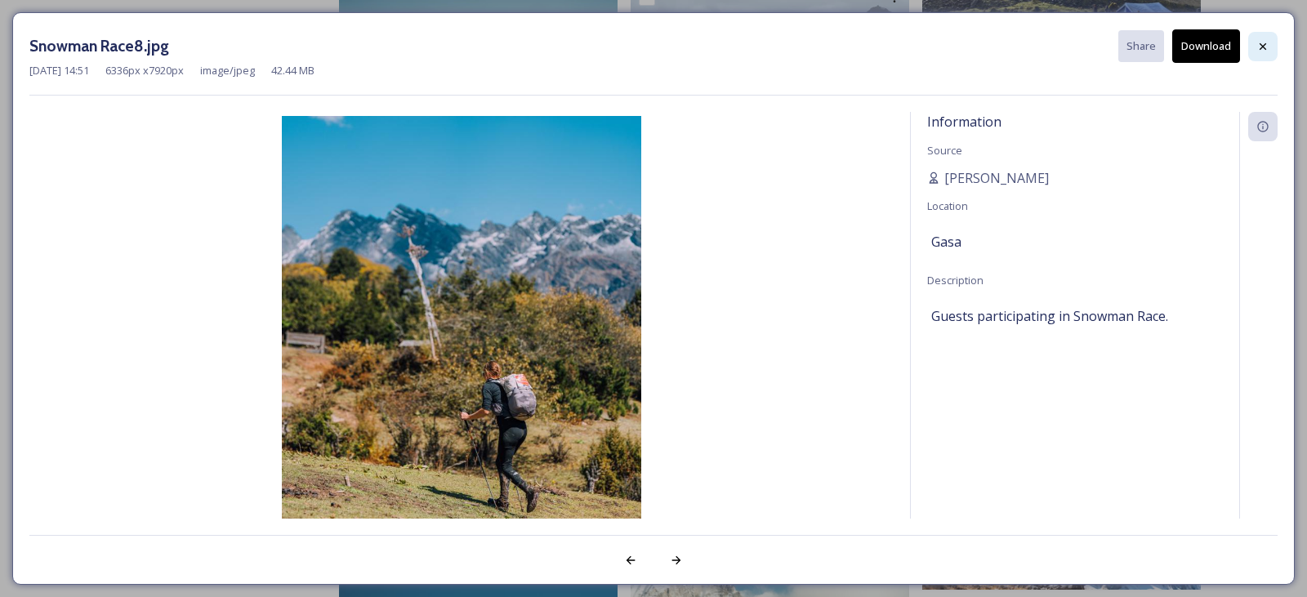
click at [1256, 42] on icon at bounding box center [1262, 46] width 13 height 13
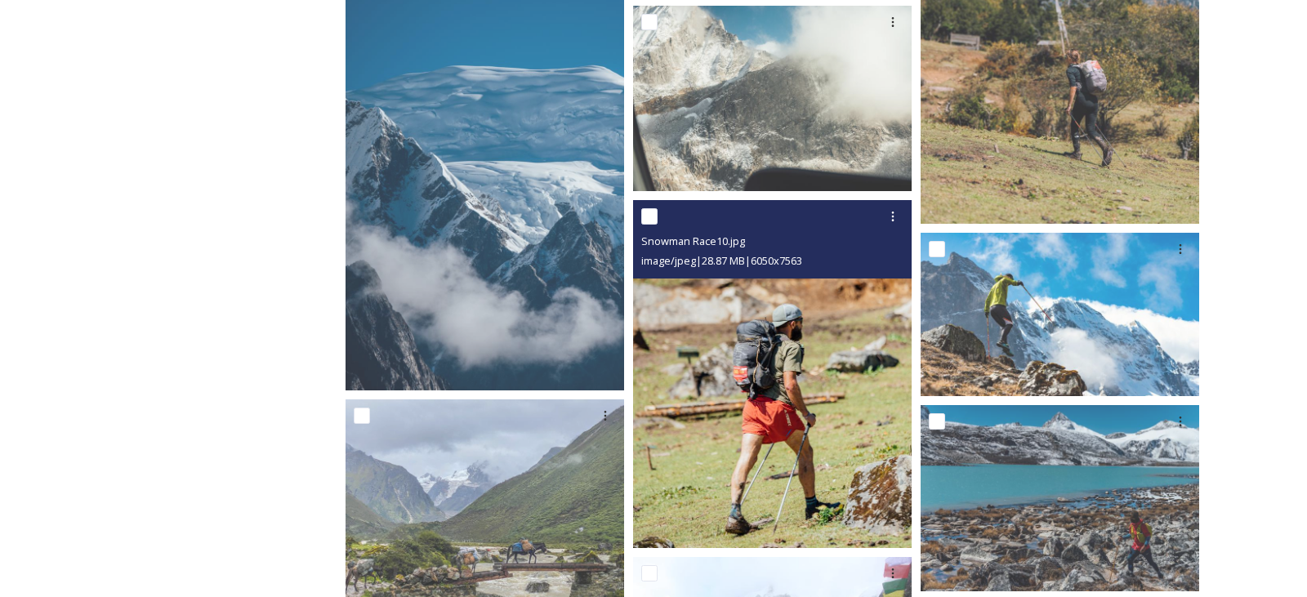
scroll to position [1307, 0]
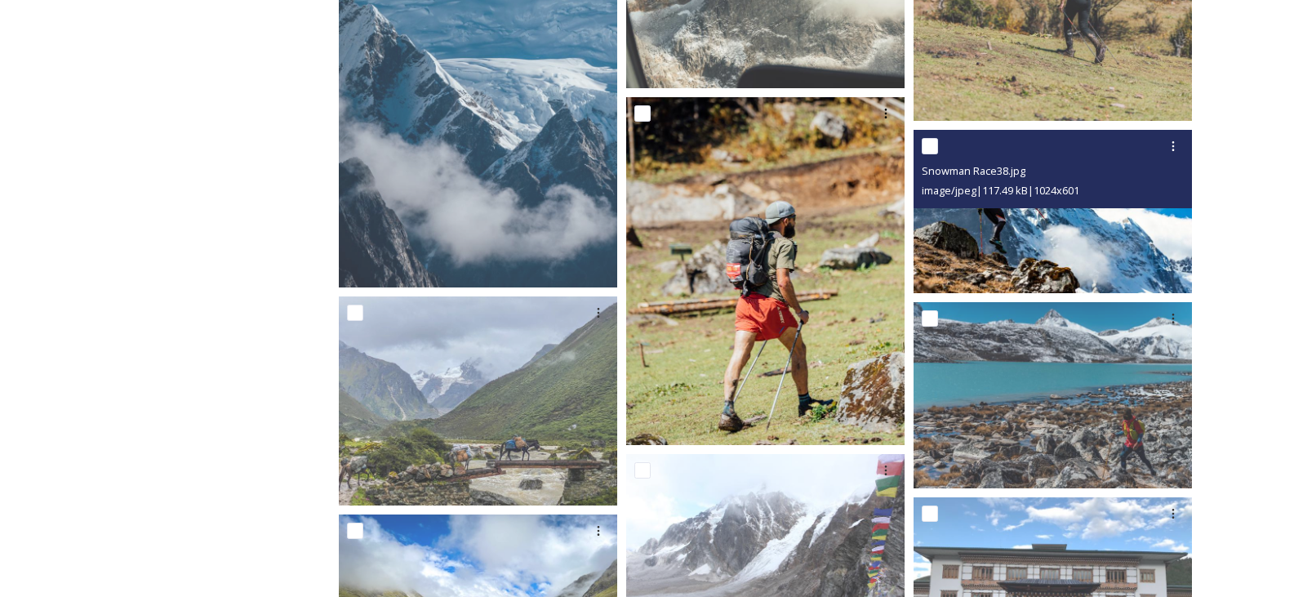
click at [1027, 245] on img at bounding box center [1053, 211] width 278 height 163
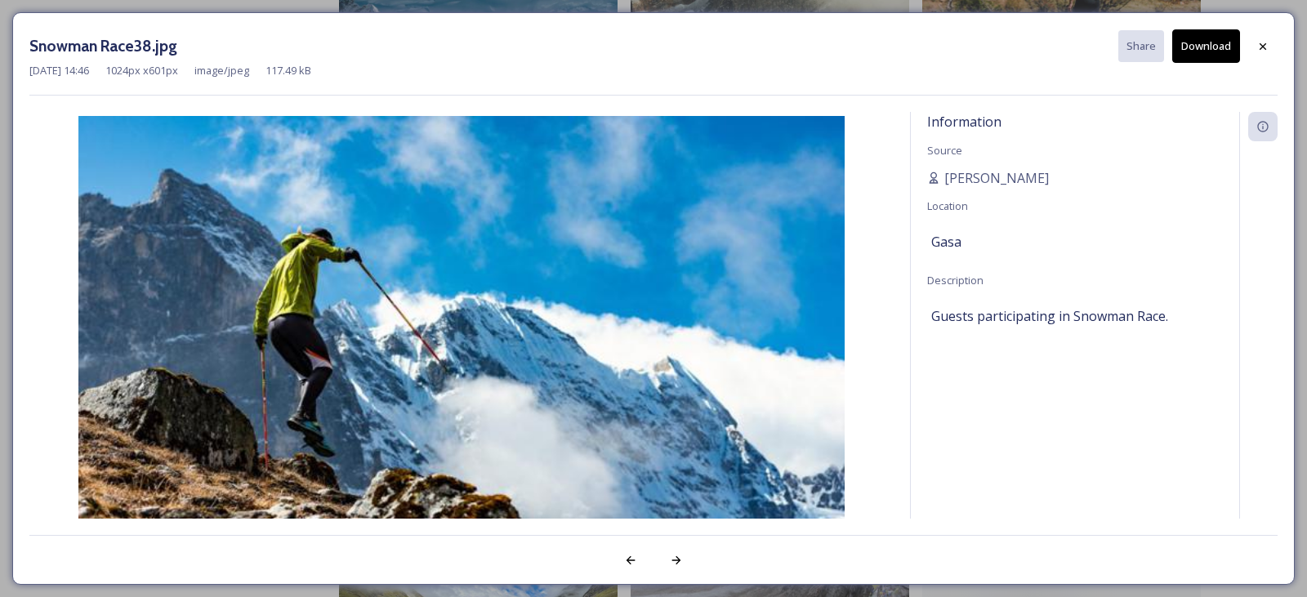
click at [1208, 45] on button "Download" at bounding box center [1206, 45] width 68 height 33
